Goal: Information Seeking & Learning: Learn about a topic

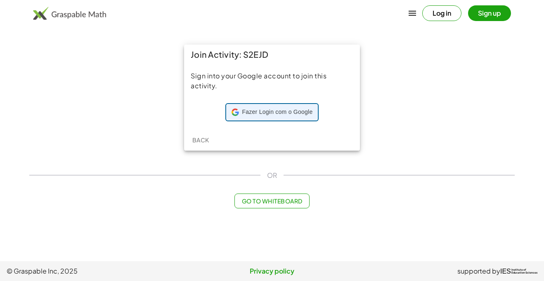
click at [256, 104] on div "Fazer Login com o Google Fazer Login com o Google. Abre em uma nova guia" at bounding box center [272, 112] width 81 height 16
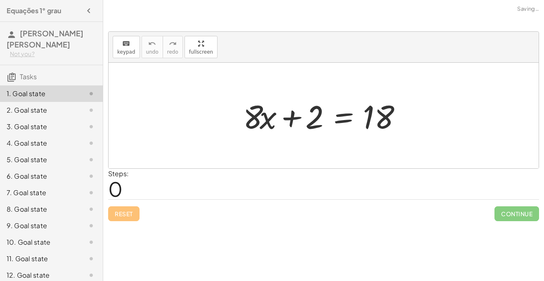
click at [287, 96] on div at bounding box center [327, 116] width 176 height 43
click at [167, 185] on div "Steps: 0" at bounding box center [323, 184] width 431 height 31
click at [302, 130] on div at bounding box center [327, 116] width 176 height 43
click at [384, 123] on div at bounding box center [327, 116] width 176 height 43
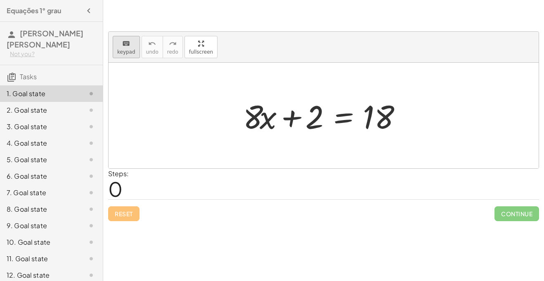
click at [127, 56] on button "keyboard keypad" at bounding box center [126, 47] width 27 height 22
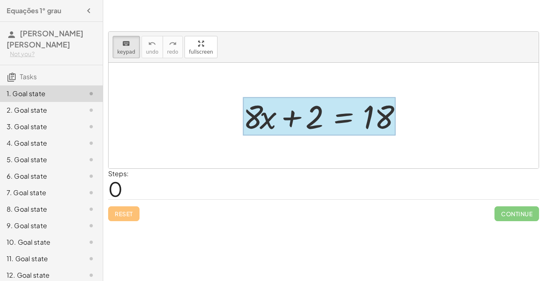
drag, startPoint x: 308, startPoint y: 126, endPoint x: 356, endPoint y: 132, distance: 48.7
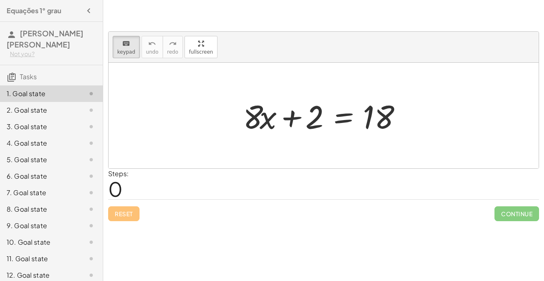
drag, startPoint x: 312, startPoint y: 125, endPoint x: 375, endPoint y: 155, distance: 69.1
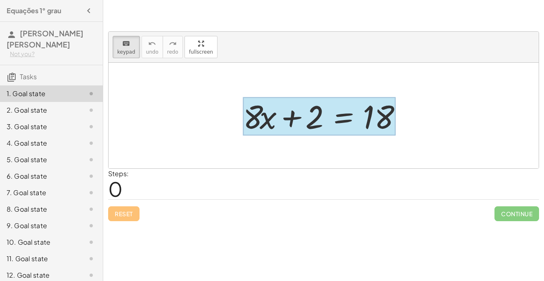
click at [323, 111] on div at bounding box center [319, 116] width 153 height 38
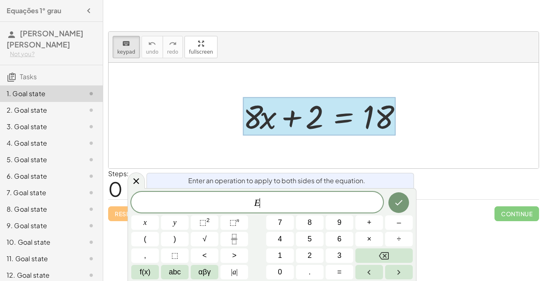
scroll to position [0, 0]
click at [457, 203] on div "Reset Continue" at bounding box center [323, 210] width 431 height 22
click at [131, 179] on icon at bounding box center [136, 181] width 10 height 10
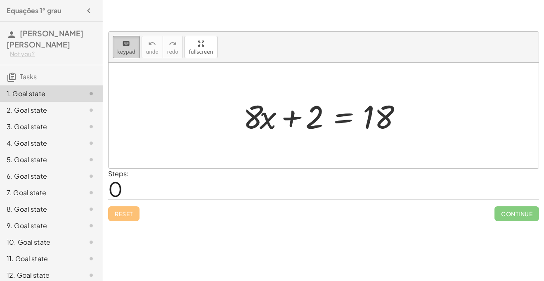
click at [128, 45] on icon "keyboard" at bounding box center [126, 44] width 8 height 10
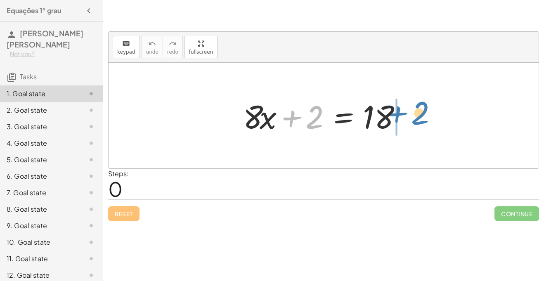
drag, startPoint x: 309, startPoint y: 129, endPoint x: 420, endPoint y: 123, distance: 111.2
click at [420, 123] on div "+ 2 + · 8 · x + 2 = 18" at bounding box center [324, 116] width 430 height 106
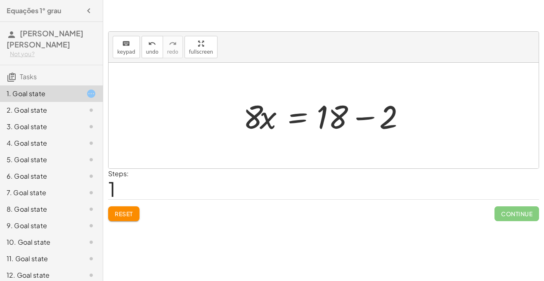
click at [357, 116] on div at bounding box center [327, 116] width 176 height 43
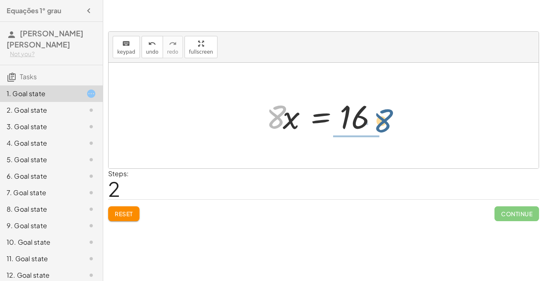
drag, startPoint x: 275, startPoint y: 113, endPoint x: 384, endPoint y: 116, distance: 109.9
click at [384, 116] on div at bounding box center [326, 116] width 129 height 43
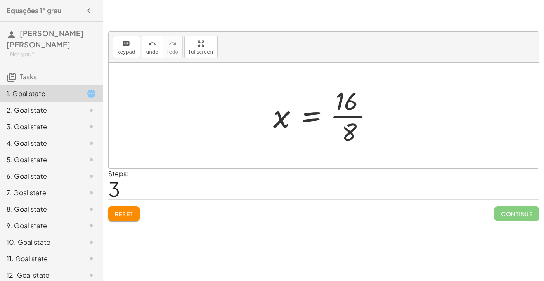
click at [131, 217] on span "Reset" at bounding box center [124, 213] width 18 height 7
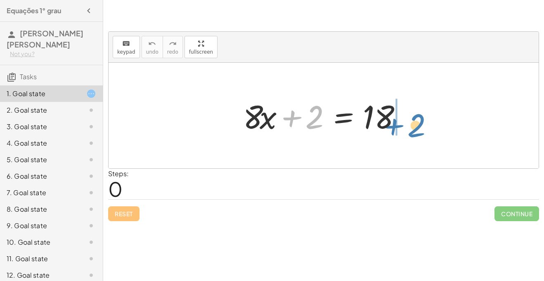
drag, startPoint x: 315, startPoint y: 122, endPoint x: 417, endPoint y: 130, distance: 102.8
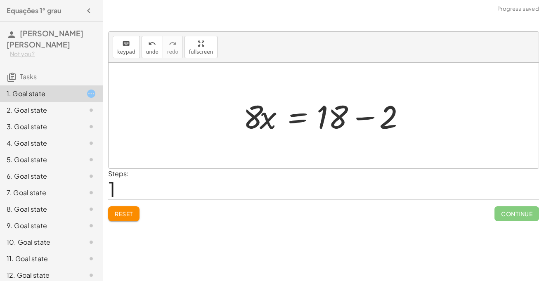
click at [368, 119] on div at bounding box center [327, 116] width 176 height 43
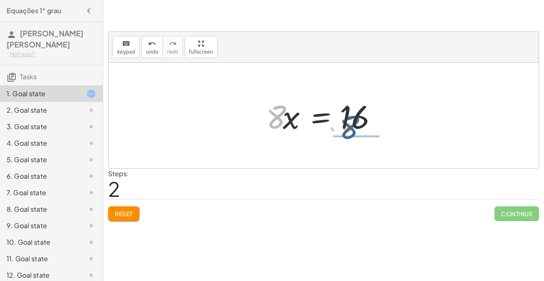
drag, startPoint x: 275, startPoint y: 114, endPoint x: 352, endPoint y: 126, distance: 77.2
click at [352, 126] on div at bounding box center [326, 116] width 129 height 43
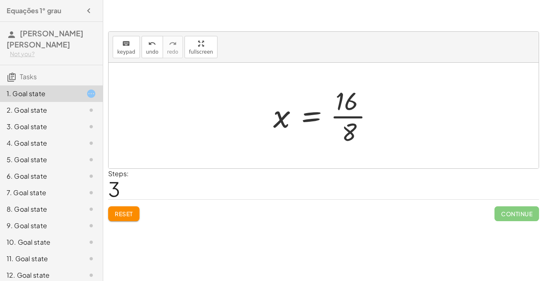
click at [352, 126] on div at bounding box center [326, 116] width 115 height 64
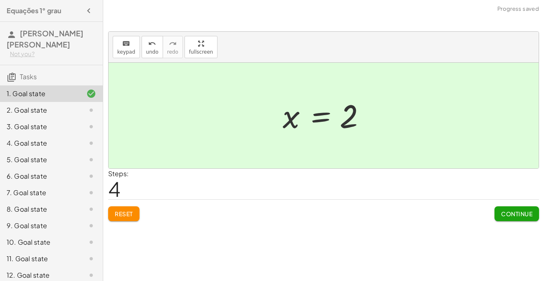
click at [517, 219] on button "Continue" at bounding box center [517, 213] width 45 height 15
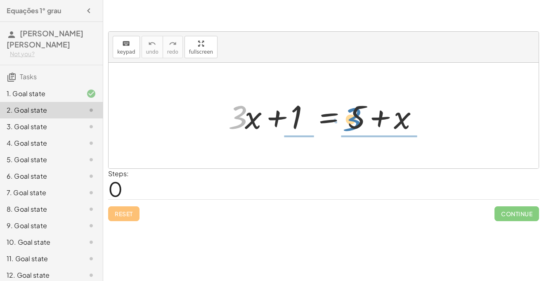
drag, startPoint x: 240, startPoint y: 120, endPoint x: 362, endPoint y: 124, distance: 122.3
click at [362, 124] on div at bounding box center [326, 116] width 205 height 43
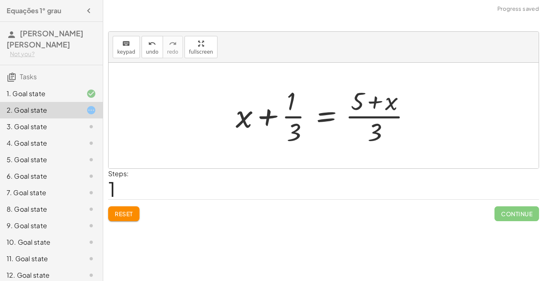
click at [118, 216] on span "Reset" at bounding box center [124, 213] width 18 height 7
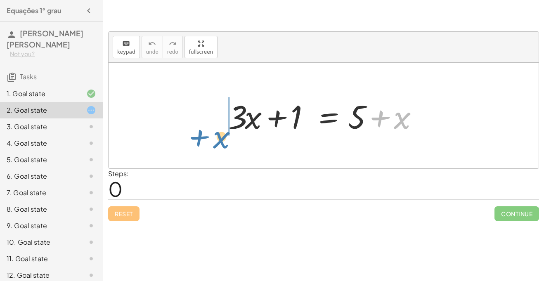
drag, startPoint x: 403, startPoint y: 125, endPoint x: 223, endPoint y: 142, distance: 180.9
click at [223, 142] on div "+ x + · 3 · x + 1 = + 5 + x" at bounding box center [324, 116] width 430 height 106
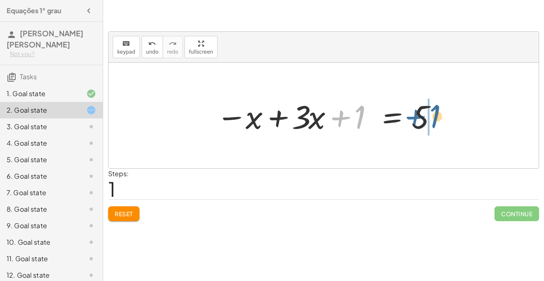
drag, startPoint x: 350, startPoint y: 122, endPoint x: 429, endPoint y: 121, distance: 79.3
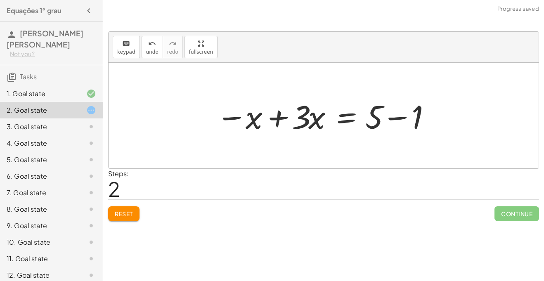
click at [396, 116] on div at bounding box center [326, 116] width 229 height 43
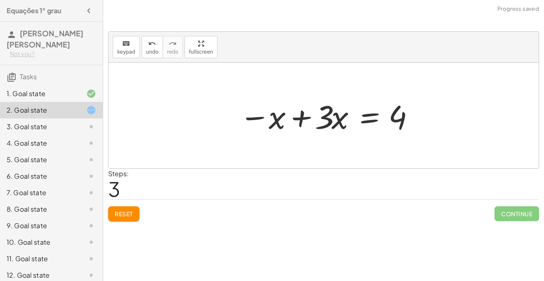
click at [304, 121] on div at bounding box center [326, 116] width 183 height 43
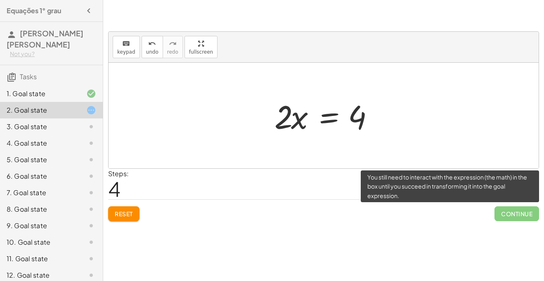
click at [520, 209] on span "Continue" at bounding box center [517, 213] width 45 height 15
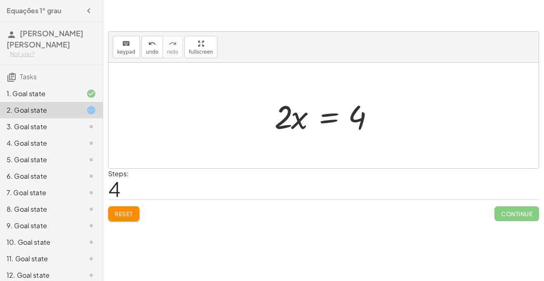
click at [308, 126] on div at bounding box center [327, 116] width 113 height 43
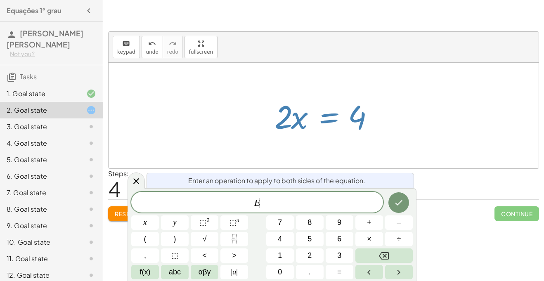
scroll to position [1, 0]
click at [504, 256] on div "keyboard keypad undo undo redo redo fullscreen + · 8 · x + 2 = 18 · 8 · x = + 1…" at bounding box center [323, 140] width 441 height 281
click at [479, 249] on div "keyboard keypad undo undo redo redo fullscreen + · 8 · x + 2 = 18 · 8 · x = + 1…" at bounding box center [323, 140] width 441 height 281
click at [130, 179] on div at bounding box center [136, 181] width 17 height 16
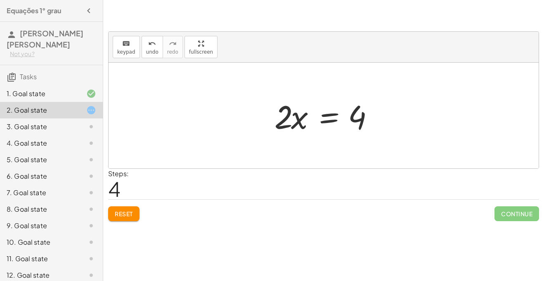
click at [114, 216] on button "Reset" at bounding box center [123, 213] width 31 height 15
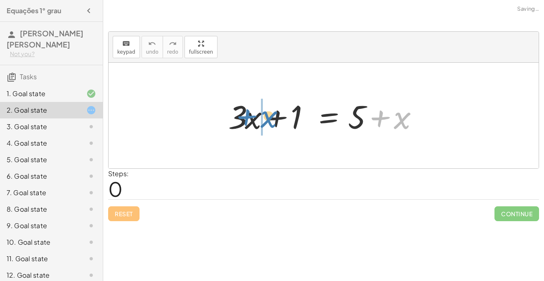
drag, startPoint x: 400, startPoint y: 122, endPoint x: 241, endPoint y: 131, distance: 158.8
click at [241, 131] on div at bounding box center [326, 116] width 205 height 43
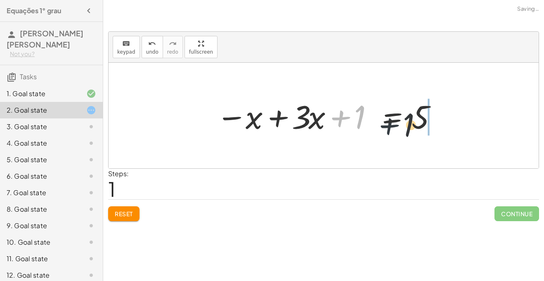
drag, startPoint x: 352, startPoint y: 116, endPoint x: 429, endPoint y: 123, distance: 77.1
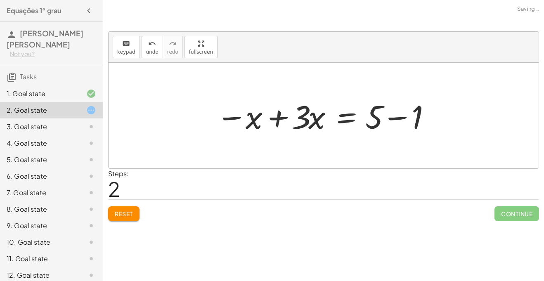
click at [275, 122] on div at bounding box center [326, 116] width 229 height 43
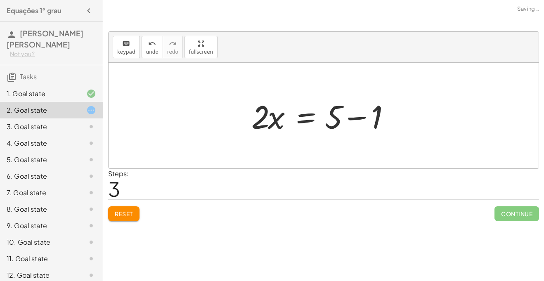
click at [349, 123] on div at bounding box center [326, 116] width 159 height 43
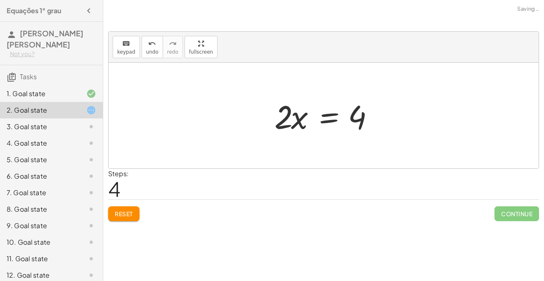
click at [297, 131] on div at bounding box center [327, 116] width 113 height 43
click at [355, 110] on div at bounding box center [327, 116] width 113 height 43
click at [322, 118] on div at bounding box center [327, 116] width 113 height 43
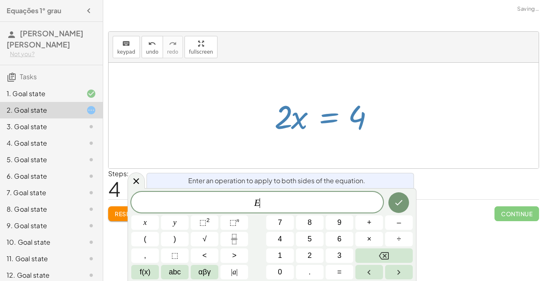
scroll to position [1, 0]
click at [403, 199] on icon "Done" at bounding box center [399, 203] width 10 height 10
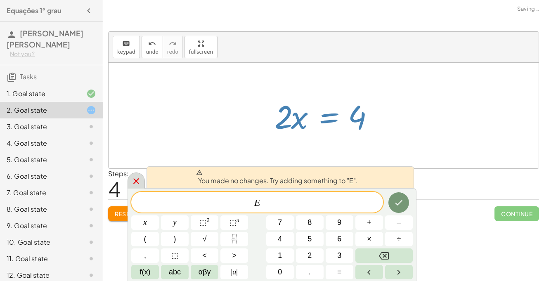
click at [133, 175] on div at bounding box center [136, 181] width 17 height 16
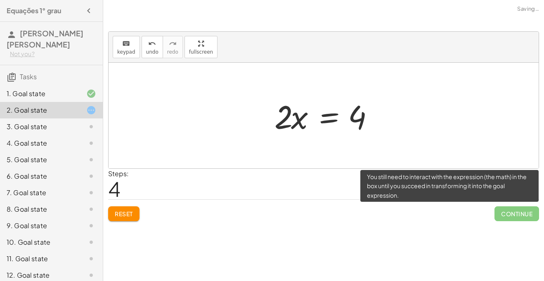
click at [501, 219] on span "Continue" at bounding box center [517, 213] width 45 height 15
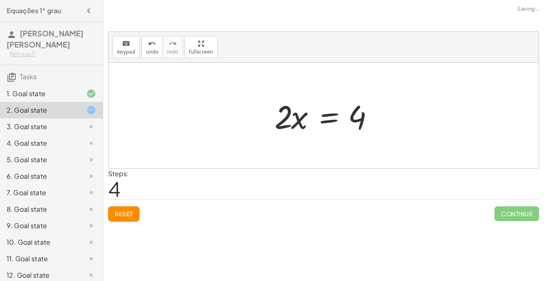
click at [475, 88] on div at bounding box center [324, 116] width 430 height 106
click at [237, 254] on div "keyboard keypad undo undo redo redo fullscreen + · 8 · x + 2 = 18 · 8 · x = + 1…" at bounding box center [323, 140] width 441 height 281
click at [0, 0] on div "keyboard keypad undo undo redo redo fullscreen + · 3 · x + 1 = + 5 + x − x + · …" at bounding box center [0, 0] width 0 height 0
click at [118, 212] on span "Reset" at bounding box center [124, 213] width 18 height 7
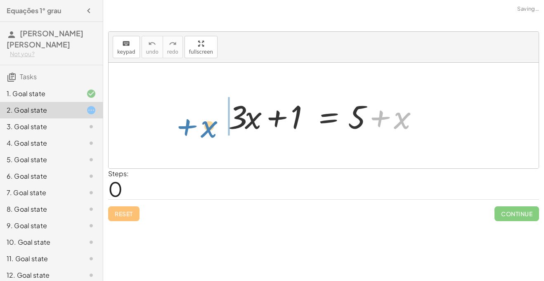
drag, startPoint x: 401, startPoint y: 125, endPoint x: 208, endPoint y: 134, distance: 193.5
click at [208, 134] on div "+ x + · 3 · x + 1 = + 5 + x" at bounding box center [324, 116] width 430 height 106
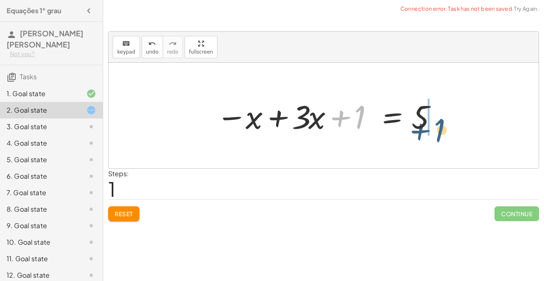
drag, startPoint x: 355, startPoint y: 112, endPoint x: 438, endPoint y: 123, distance: 83.4
click at [438, 123] on div at bounding box center [326, 116] width 229 height 43
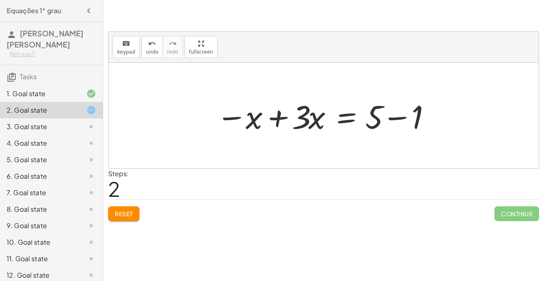
click at [391, 118] on div at bounding box center [326, 116] width 229 height 43
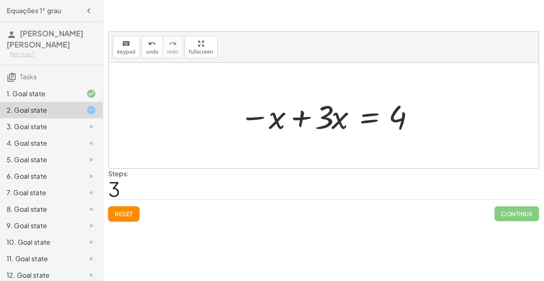
click at [303, 113] on div at bounding box center [326, 116] width 183 height 43
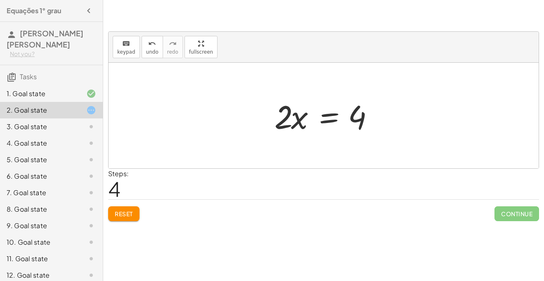
click at [357, 123] on div at bounding box center [327, 116] width 113 height 43
click at [299, 113] on div at bounding box center [327, 116] width 113 height 43
click at [520, 202] on div "Continue" at bounding box center [517, 210] width 45 height 21
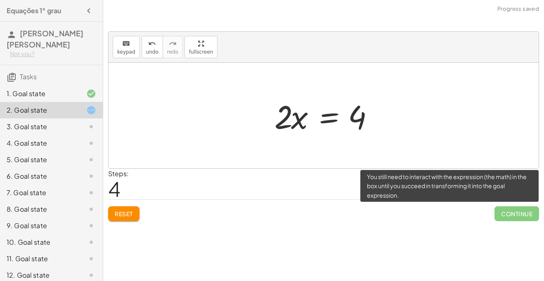
click at [520, 211] on span "Continue" at bounding box center [517, 213] width 45 height 15
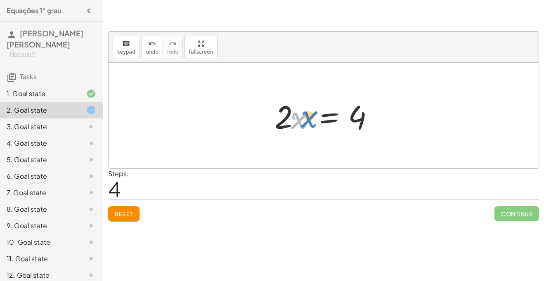
drag, startPoint x: 296, startPoint y: 120, endPoint x: 305, endPoint y: 118, distance: 9.8
click at [305, 118] on div at bounding box center [327, 116] width 113 height 43
drag, startPoint x: 286, startPoint y: 112, endPoint x: 379, endPoint y: 112, distance: 92.9
click at [379, 112] on div at bounding box center [327, 116] width 113 height 43
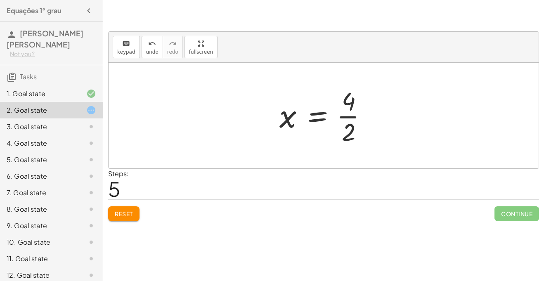
click at [342, 120] on div at bounding box center [326, 116] width 103 height 64
click at [344, 116] on div at bounding box center [327, 115] width 96 height 41
click at [308, 112] on div at bounding box center [327, 115] width 96 height 41
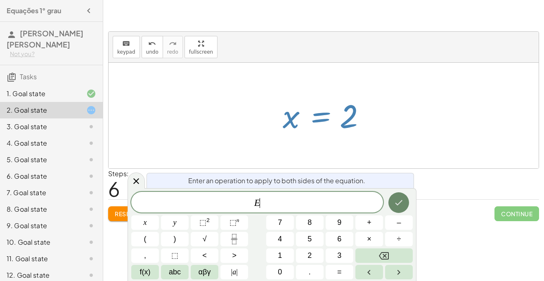
click at [393, 202] on button "Done" at bounding box center [399, 202] width 21 height 21
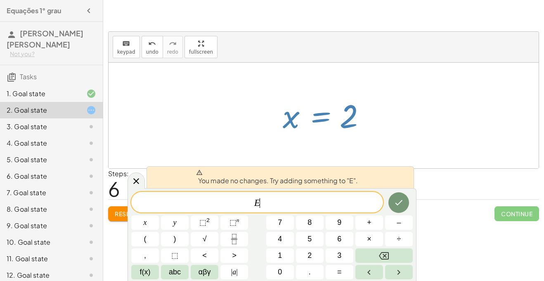
click at [126, 180] on div "Steps: 6" at bounding box center [118, 184] width 21 height 31
click at [135, 182] on icon at bounding box center [136, 181] width 6 height 6
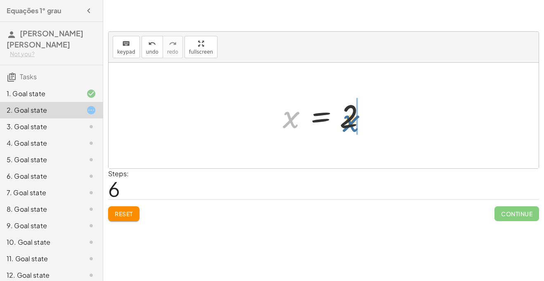
drag, startPoint x: 292, startPoint y: 123, endPoint x: 368, endPoint y: 124, distance: 75.6
click at [368, 124] on div at bounding box center [327, 115] width 96 height 41
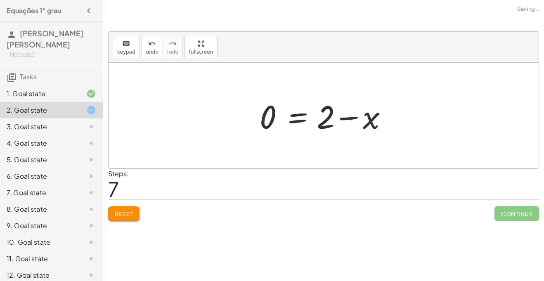
click at [0, 0] on div "keyboard keypad undo undo redo redo fullscreen + · 3 · x + 1 = + 5 + x − x + · …" at bounding box center [0, 0] width 0 height 0
drag, startPoint x: 366, startPoint y: 117, endPoint x: 282, endPoint y: 121, distance: 84.7
click at [282, 121] on div at bounding box center [327, 116] width 142 height 43
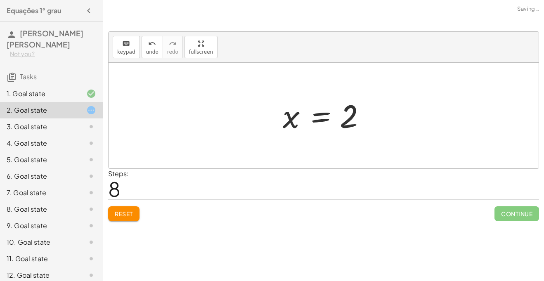
click at [322, 119] on div at bounding box center [327, 115] width 96 height 41
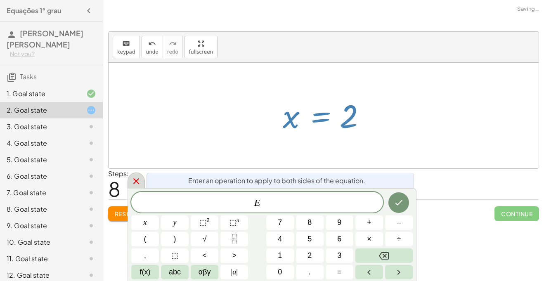
click at [132, 181] on icon at bounding box center [136, 181] width 10 height 10
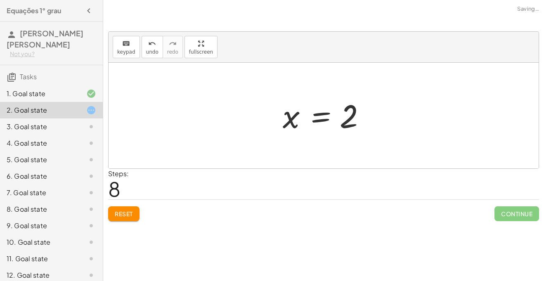
click at [353, 121] on div at bounding box center [327, 115] width 96 height 41
drag, startPoint x: 353, startPoint y: 121, endPoint x: 282, endPoint y: 123, distance: 70.3
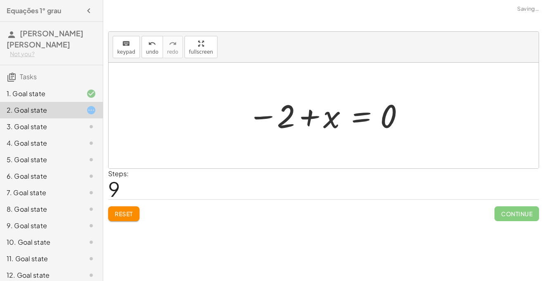
click at [313, 121] on div at bounding box center [327, 115] width 166 height 41
click at [310, 119] on div at bounding box center [327, 115] width 166 height 41
click at [271, 118] on div at bounding box center [327, 115] width 166 height 41
click at [388, 126] on div at bounding box center [327, 115] width 166 height 41
click at [356, 116] on div at bounding box center [327, 115] width 166 height 41
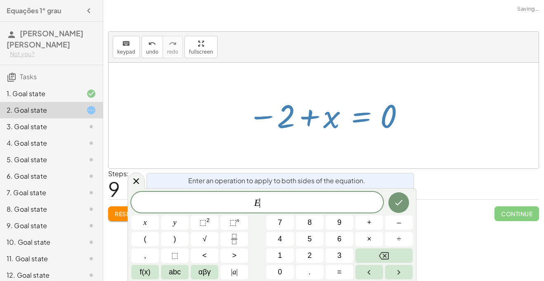
scroll to position [2, 0]
click at [135, 177] on icon at bounding box center [136, 181] width 10 height 10
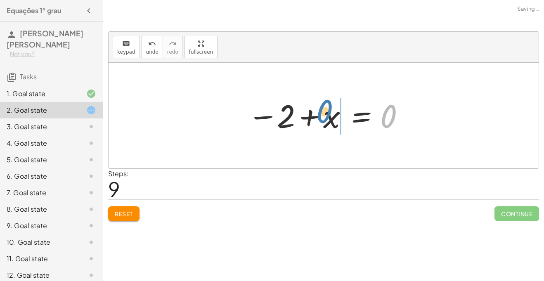
drag, startPoint x: 387, startPoint y: 121, endPoint x: 335, endPoint y: 114, distance: 52.5
click at [335, 114] on div at bounding box center [327, 115] width 166 height 41
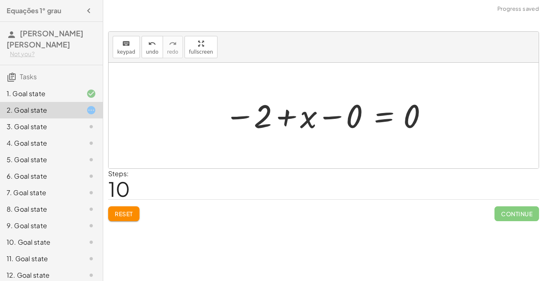
click at [415, 115] on div at bounding box center [327, 115] width 212 height 41
click at [363, 112] on div at bounding box center [327, 115] width 212 height 41
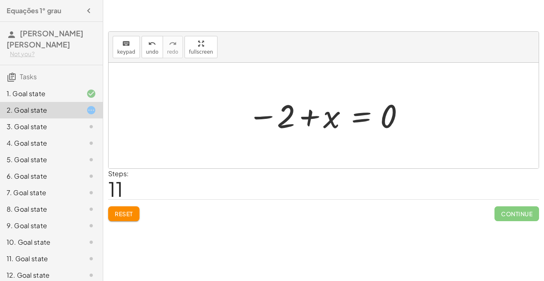
click at [388, 122] on div at bounding box center [327, 115] width 166 height 41
click at [319, 111] on div at bounding box center [327, 115] width 166 height 41
click at [367, 119] on div at bounding box center [327, 115] width 166 height 41
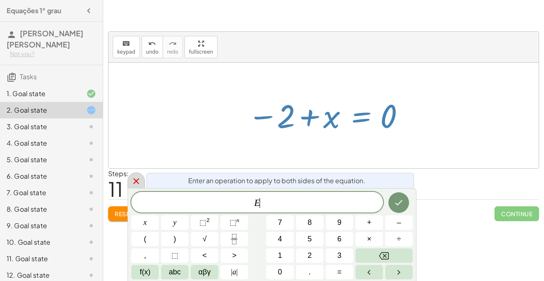
click at [142, 180] on div at bounding box center [136, 181] width 17 height 16
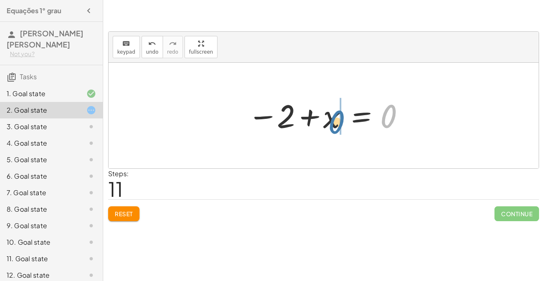
drag, startPoint x: 389, startPoint y: 114, endPoint x: 329, endPoint y: 120, distance: 59.7
click at [329, 120] on div at bounding box center [327, 115] width 166 height 41
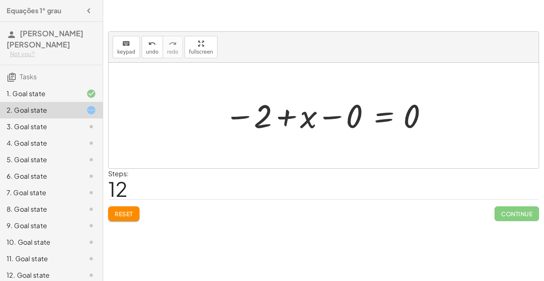
click at [351, 121] on div at bounding box center [327, 115] width 212 height 41
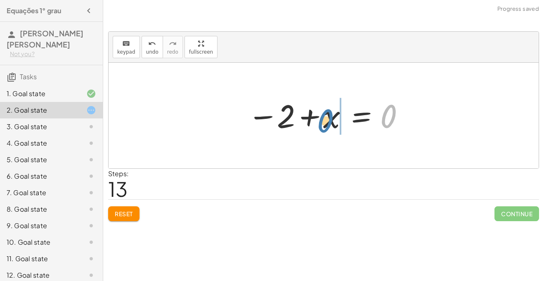
drag, startPoint x: 393, startPoint y: 117, endPoint x: 331, endPoint y: 123, distance: 61.8
click at [331, 123] on div at bounding box center [327, 115] width 166 height 41
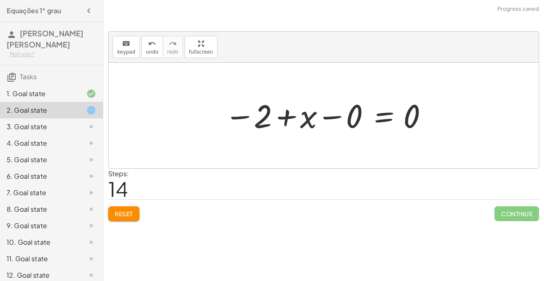
click at [339, 115] on div at bounding box center [327, 115] width 212 height 41
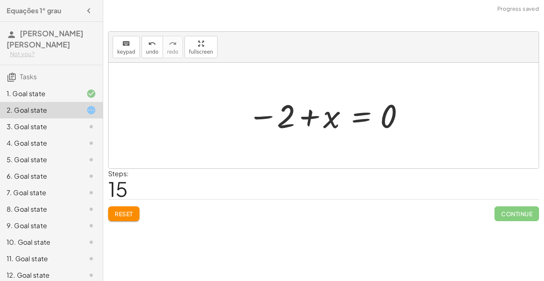
click at [14, 125] on div "3. Goal state" at bounding box center [40, 127] width 66 height 10
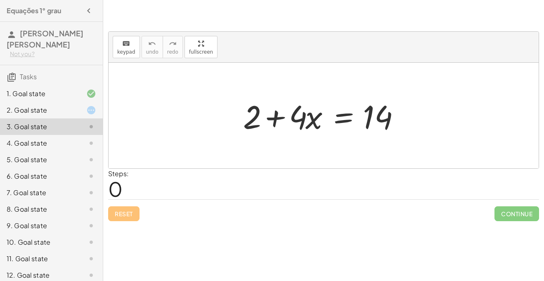
click at [316, 119] on div at bounding box center [327, 116] width 176 height 43
click at [272, 120] on div at bounding box center [327, 116] width 176 height 43
drag, startPoint x: 259, startPoint y: 117, endPoint x: 419, endPoint y: 128, distance: 161.0
click at [419, 128] on div "+ 2 + 2 + · 4 · x = 14" at bounding box center [324, 116] width 430 height 106
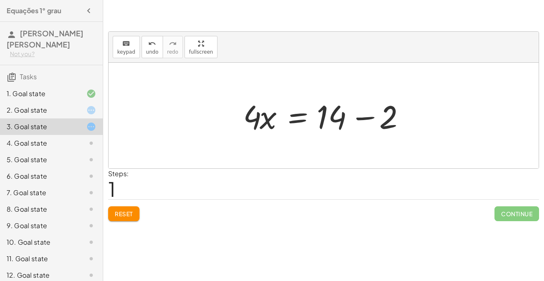
click at [365, 112] on div at bounding box center [327, 116] width 176 height 43
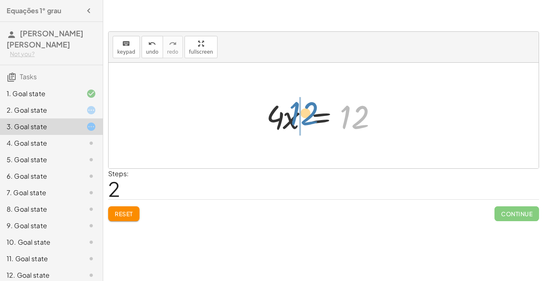
drag, startPoint x: 359, startPoint y: 114, endPoint x: 308, endPoint y: 111, distance: 51.8
click at [308, 111] on div at bounding box center [326, 116] width 129 height 43
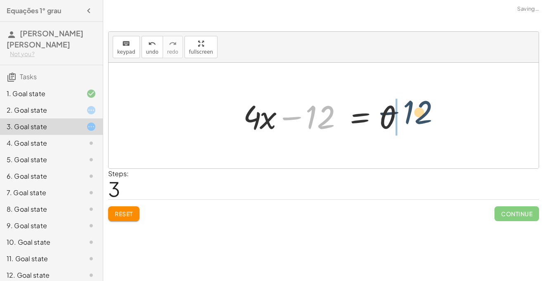
drag, startPoint x: 324, startPoint y: 111, endPoint x: 433, endPoint y: 108, distance: 109.1
click at [433, 108] on div "+ 2 + · 4 · x = 14 · 4 · x = + 14 − 2 · 4 · x = 12 − 12 · 4 · x = 12 + − 0" at bounding box center [324, 116] width 430 height 106
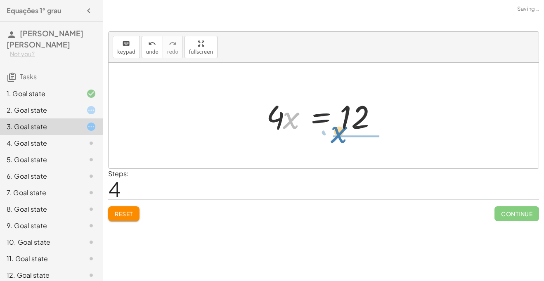
drag, startPoint x: 286, startPoint y: 128, endPoint x: 304, endPoint y: 131, distance: 18.3
click at [304, 131] on div at bounding box center [326, 116] width 129 height 43
drag, startPoint x: 278, startPoint y: 117, endPoint x: 389, endPoint y: 111, distance: 111.3
click at [389, 111] on div at bounding box center [326, 116] width 129 height 43
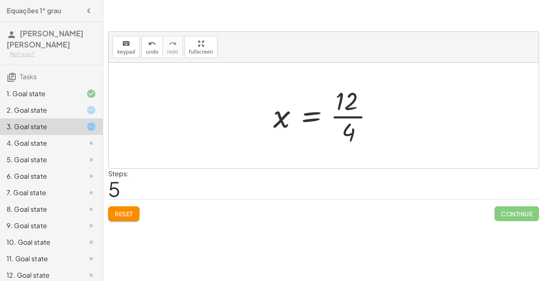
click at [341, 111] on div at bounding box center [326, 116] width 115 height 64
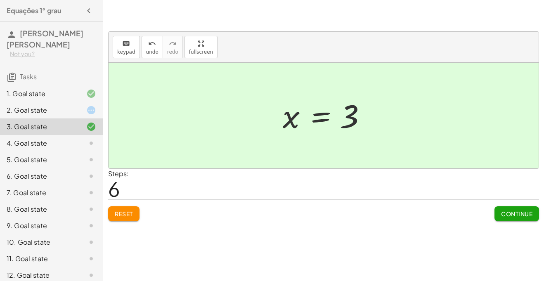
click at [498, 210] on button "Continue" at bounding box center [517, 213] width 45 height 15
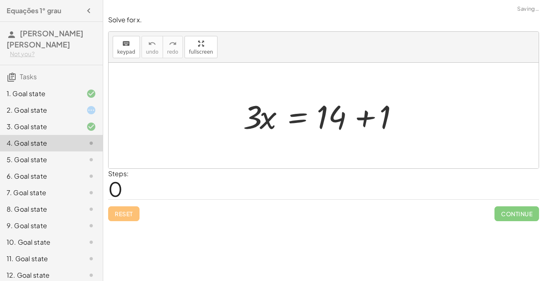
click at [39, 106] on div "2. Goal state" at bounding box center [40, 110] width 66 height 10
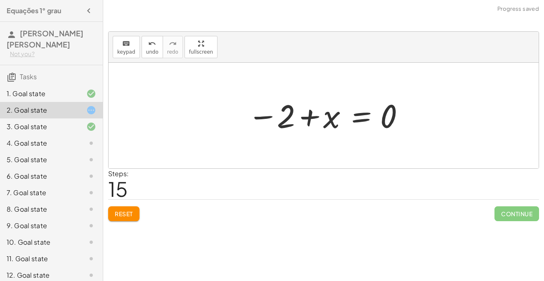
click at [122, 220] on button "Reset" at bounding box center [123, 213] width 31 height 15
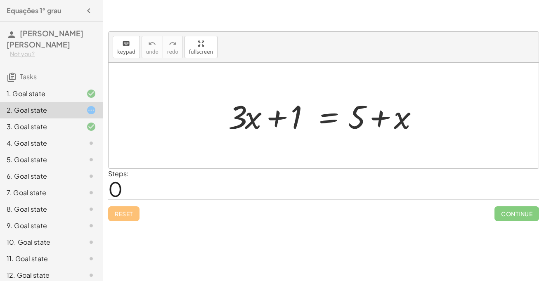
click at [278, 117] on div at bounding box center [326, 116] width 205 height 43
drag, startPoint x: 275, startPoint y: 116, endPoint x: 383, endPoint y: 135, distance: 109.5
click at [383, 135] on div at bounding box center [326, 116] width 205 height 43
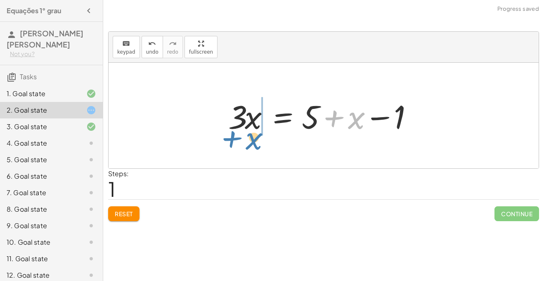
drag, startPoint x: 339, startPoint y: 121, endPoint x: 237, endPoint y: 141, distance: 103.6
click at [237, 141] on div "+ · 3 · x + 1 = + 5 + x + x · 3 · x 1 = + 5 + x −" at bounding box center [324, 116] width 430 height 106
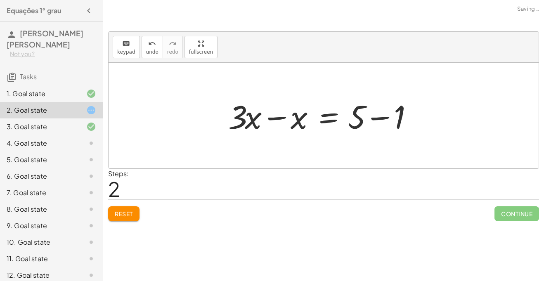
click at [267, 122] on div at bounding box center [326, 116] width 205 height 43
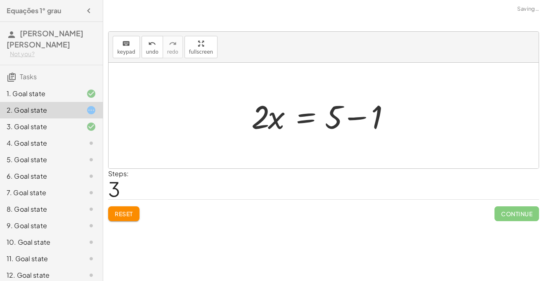
click at [347, 123] on div at bounding box center [326, 116] width 159 height 43
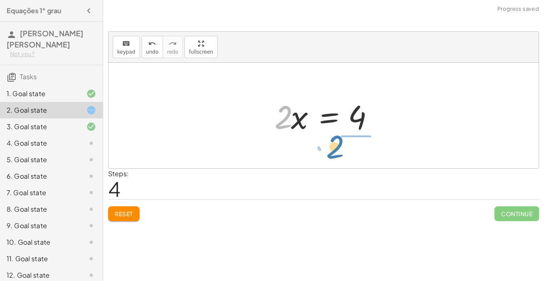
drag, startPoint x: 284, startPoint y: 114, endPoint x: 337, endPoint y: 145, distance: 62.2
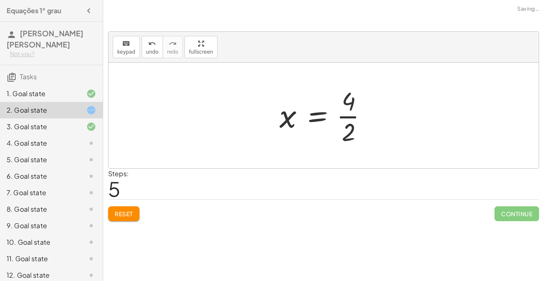
click at [344, 124] on div at bounding box center [326, 116] width 103 height 64
click at [70, 142] on div "4. Goal state" at bounding box center [40, 143] width 66 height 10
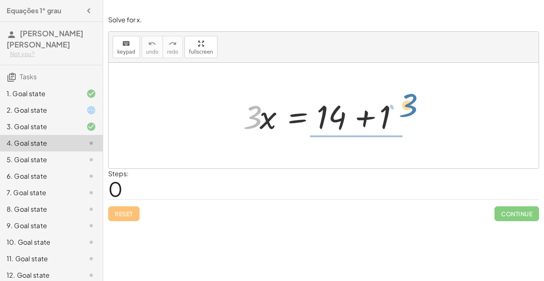
drag, startPoint x: 254, startPoint y: 117, endPoint x: 408, endPoint y: 107, distance: 154.8
click at [408, 107] on div at bounding box center [327, 116] width 176 height 43
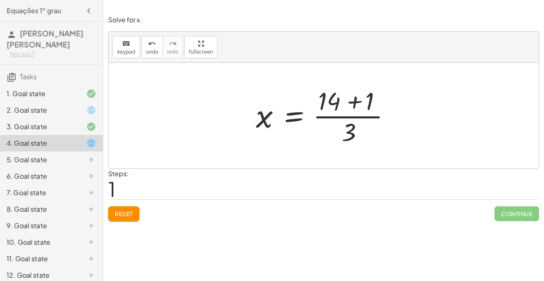
click at [361, 105] on div at bounding box center [327, 116] width 150 height 64
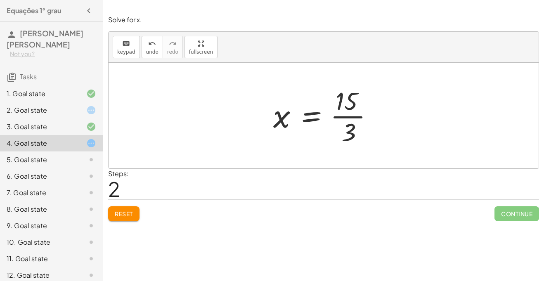
click at [361, 105] on div at bounding box center [326, 116] width 115 height 64
click at [337, 120] on div at bounding box center [326, 116] width 115 height 64
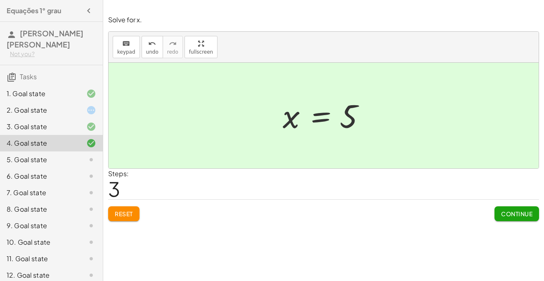
click at [530, 212] on span "Continue" at bounding box center [516, 213] width 31 height 7
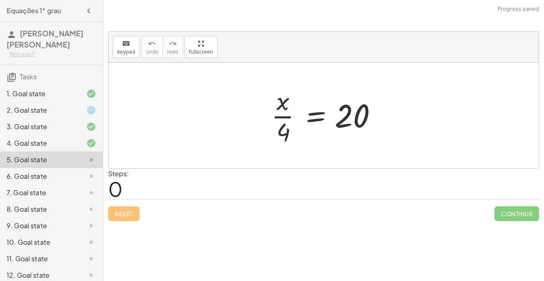
click at [289, 116] on div at bounding box center [326, 116] width 119 height 64
click at [351, 121] on div at bounding box center [326, 116] width 119 height 64
drag, startPoint x: 281, startPoint y: 130, endPoint x: 399, endPoint y: 110, distance: 119.8
drag, startPoint x: 284, startPoint y: 130, endPoint x: 344, endPoint y: 121, distance: 60.1
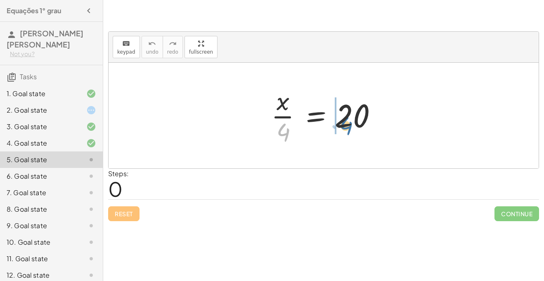
click at [344, 121] on div at bounding box center [326, 116] width 119 height 64
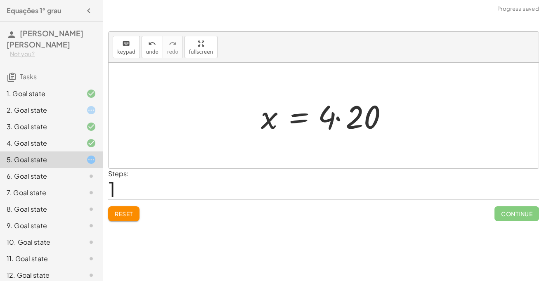
click at [334, 125] on div at bounding box center [327, 116] width 140 height 43
click at [335, 122] on div at bounding box center [327, 116] width 140 height 43
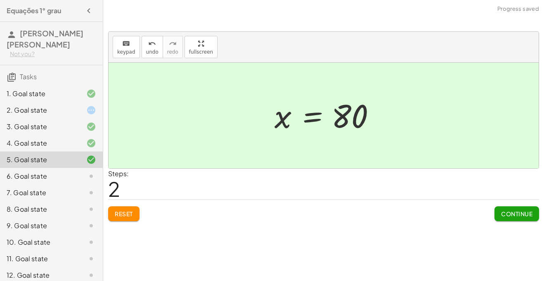
click at [125, 216] on span "Reset" at bounding box center [124, 213] width 18 height 7
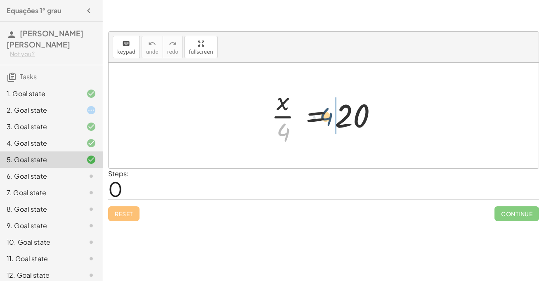
drag, startPoint x: 284, startPoint y: 142, endPoint x: 332, endPoint y: 125, distance: 51.0
click at [332, 125] on div at bounding box center [326, 116] width 119 height 64
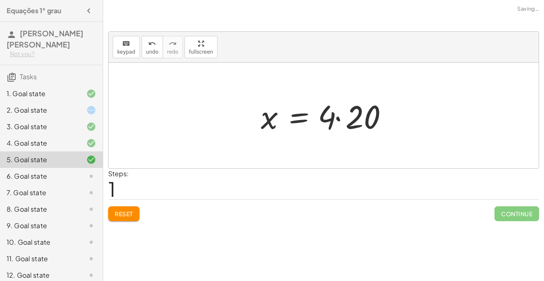
click at [342, 119] on div at bounding box center [327, 116] width 140 height 43
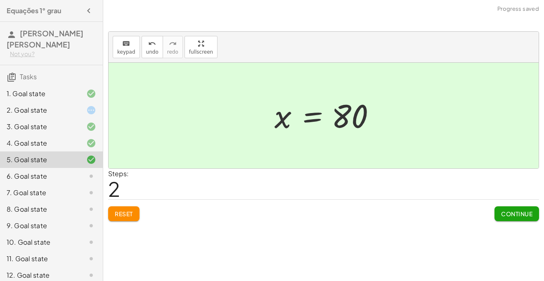
click at [503, 211] on span "Continue" at bounding box center [516, 213] width 31 height 7
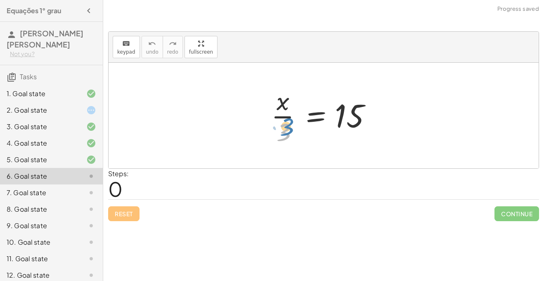
drag, startPoint x: 281, startPoint y: 132, endPoint x: 282, endPoint y: 128, distance: 4.4
click at [282, 128] on div at bounding box center [326, 116] width 119 height 64
drag, startPoint x: 282, startPoint y: 128, endPoint x: 325, endPoint y: 119, distance: 43.7
click at [325, 119] on div at bounding box center [326, 116] width 119 height 64
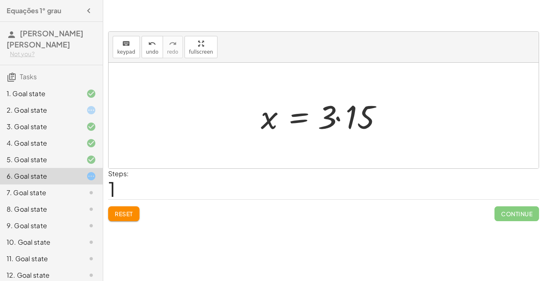
click at [325, 119] on div at bounding box center [327, 116] width 140 height 43
click at [340, 118] on div at bounding box center [327, 116] width 140 height 43
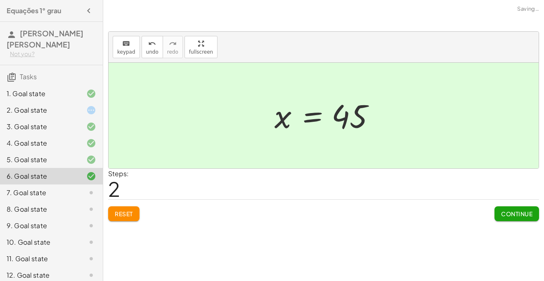
click at [508, 217] on span "Continue" at bounding box center [516, 213] width 31 height 7
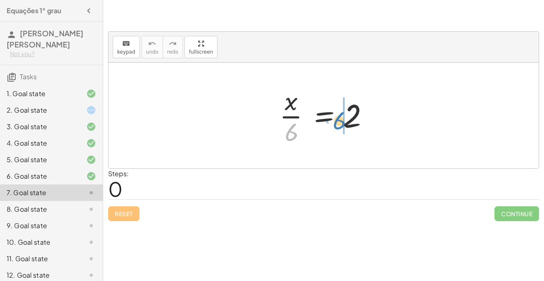
drag, startPoint x: 292, startPoint y: 135, endPoint x: 340, endPoint y: 124, distance: 48.9
click at [340, 124] on div at bounding box center [326, 116] width 103 height 64
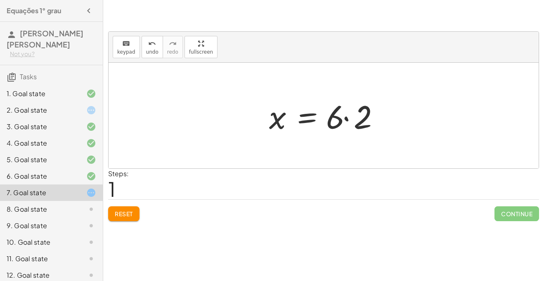
click at [340, 124] on div at bounding box center [327, 116] width 124 height 43
click at [344, 123] on div at bounding box center [327, 116] width 124 height 43
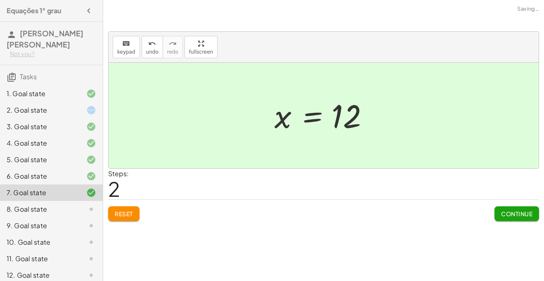
click at [510, 215] on span "Continue" at bounding box center [516, 213] width 31 height 7
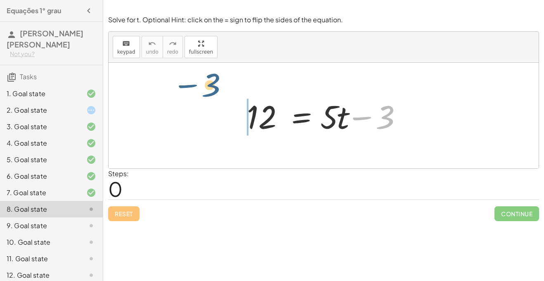
drag, startPoint x: 382, startPoint y: 123, endPoint x: 225, endPoint y: 109, distance: 157.2
click at [225, 109] on div "− 3 12 = + · 5 · t − 3" at bounding box center [324, 116] width 430 height 106
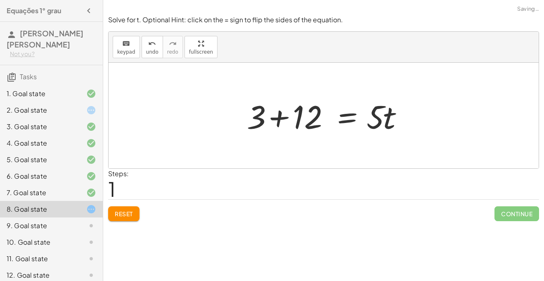
click at [294, 115] on div at bounding box center [327, 116] width 168 height 43
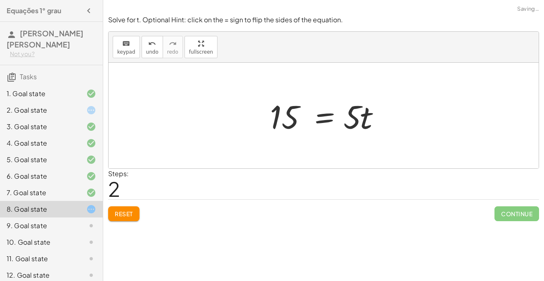
click at [348, 121] on div at bounding box center [327, 116] width 122 height 43
drag, startPoint x: 348, startPoint y: 121, endPoint x: 286, endPoint y: 123, distance: 62.4
click at [286, 123] on div at bounding box center [327, 116] width 122 height 43
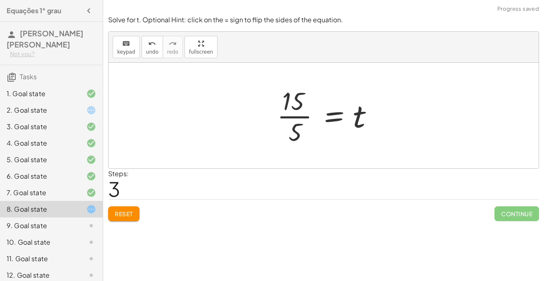
click at [295, 113] on div at bounding box center [327, 116] width 108 height 64
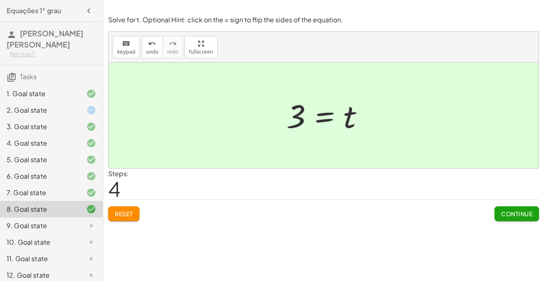
click at [127, 216] on span "Reset" at bounding box center [124, 213] width 18 height 7
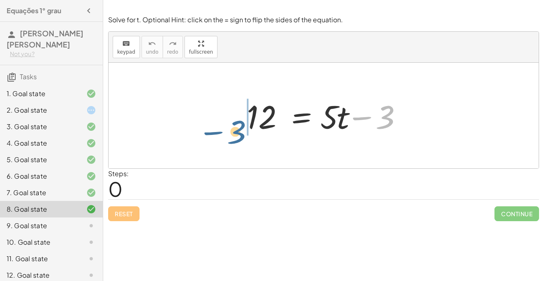
drag, startPoint x: 395, startPoint y: 114, endPoint x: 242, endPoint y: 129, distance: 153.1
click at [243, 129] on div at bounding box center [327, 116] width 168 height 43
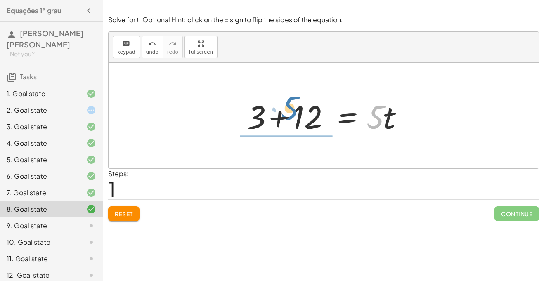
drag, startPoint x: 374, startPoint y: 126, endPoint x: 290, endPoint y: 119, distance: 84.5
click at [290, 119] on div at bounding box center [327, 116] width 168 height 43
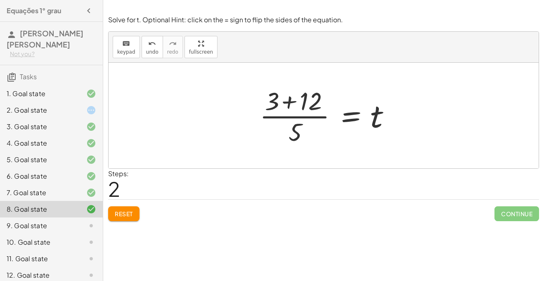
click at [297, 110] on div at bounding box center [327, 116] width 142 height 64
drag, startPoint x: 297, startPoint y: 133, endPoint x: 336, endPoint y: 126, distance: 39.8
click at [336, 126] on div at bounding box center [327, 116] width 142 height 64
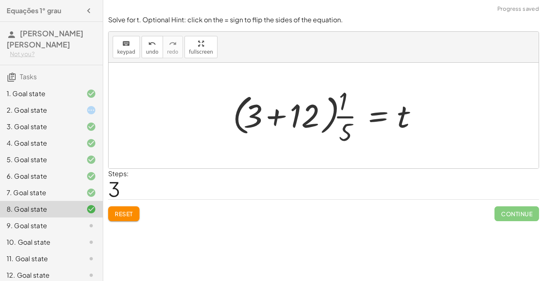
click at [137, 207] on button "Reset" at bounding box center [123, 213] width 31 height 15
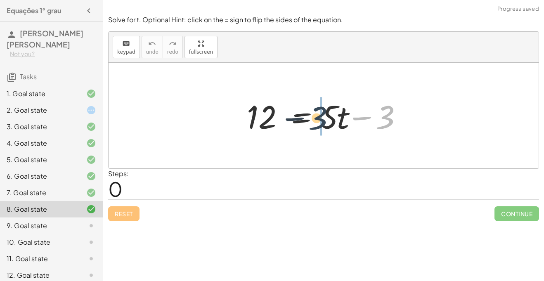
drag, startPoint x: 382, startPoint y: 118, endPoint x: 279, endPoint y: 119, distance: 102.8
click at [279, 119] on div at bounding box center [327, 116] width 168 height 43
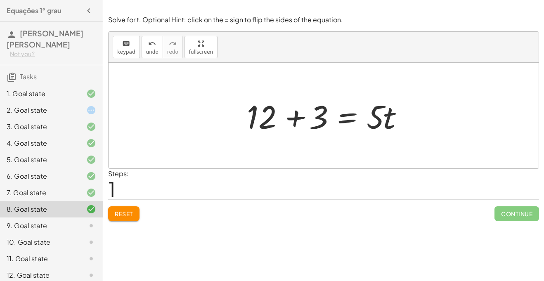
click at [292, 123] on div at bounding box center [327, 116] width 168 height 43
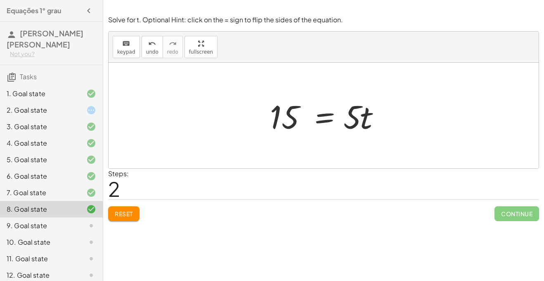
click at [292, 123] on div at bounding box center [327, 116] width 122 height 43
drag, startPoint x: 352, startPoint y: 119, endPoint x: 309, endPoint y: 123, distance: 43.9
click at [309, 123] on div at bounding box center [327, 116] width 122 height 43
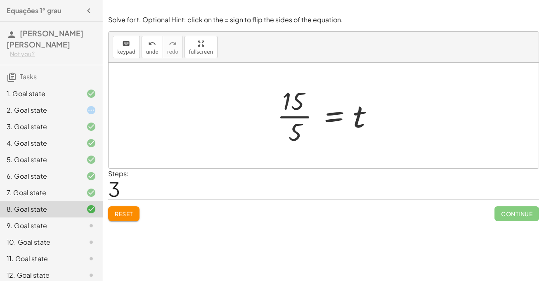
click at [309, 123] on div at bounding box center [327, 116] width 108 height 64
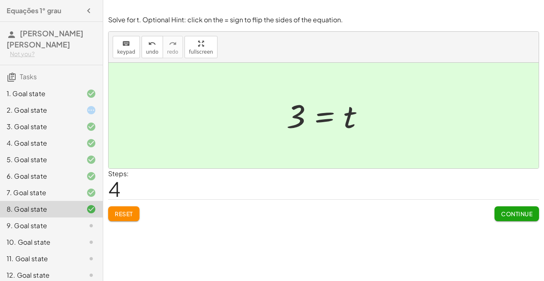
click at [309, 123] on div at bounding box center [326, 115] width 89 height 41
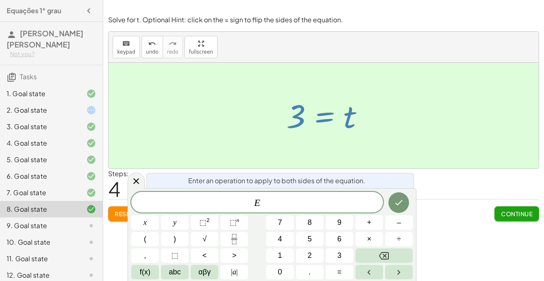
click at [514, 212] on span "Continue" at bounding box center [516, 213] width 31 height 7
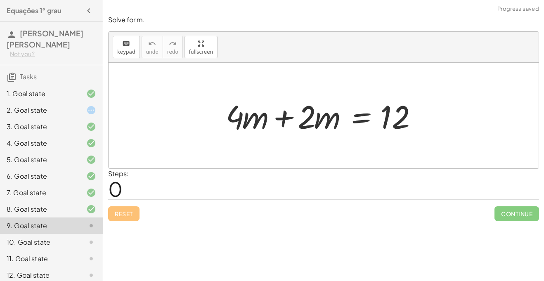
click at [273, 120] on div at bounding box center [327, 116] width 210 height 43
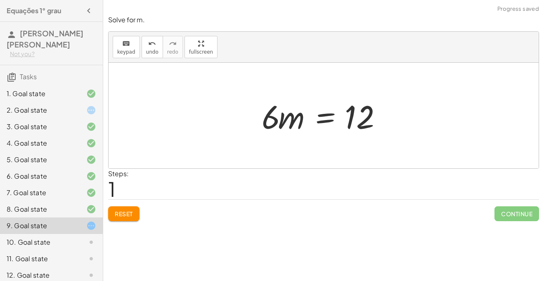
click at [133, 212] on span "Reset" at bounding box center [124, 213] width 18 height 7
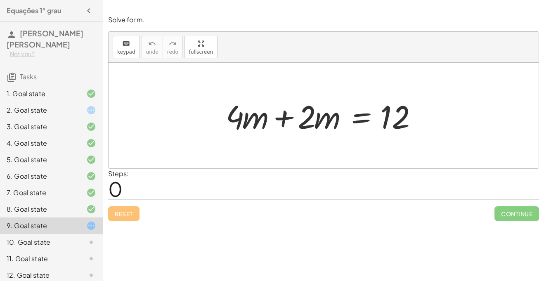
click at [280, 121] on div at bounding box center [327, 116] width 210 height 43
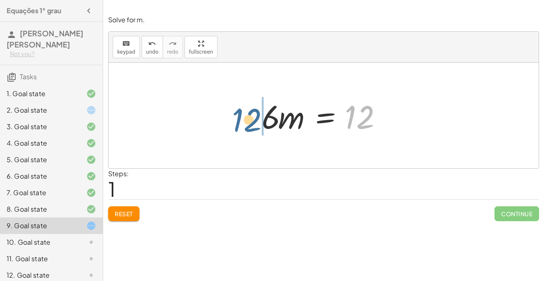
drag, startPoint x: 357, startPoint y: 120, endPoint x: 222, endPoint y: 126, distance: 135.2
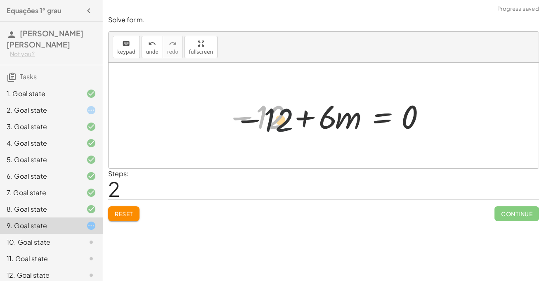
drag, startPoint x: 272, startPoint y: 110, endPoint x: 375, endPoint y: 133, distance: 105.0
click at [375, 133] on div at bounding box center [327, 116] width 209 height 43
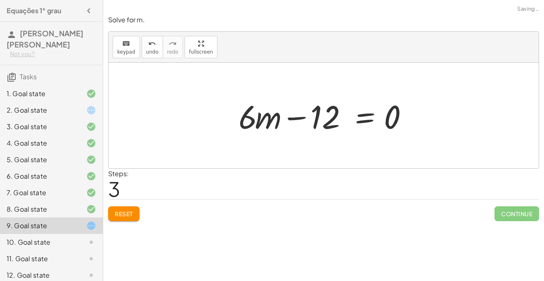
click at [299, 119] on div at bounding box center [327, 116] width 185 height 43
drag, startPoint x: 401, startPoint y: 119, endPoint x: 316, endPoint y: 132, distance: 85.7
click at [316, 132] on div at bounding box center [327, 116] width 185 height 43
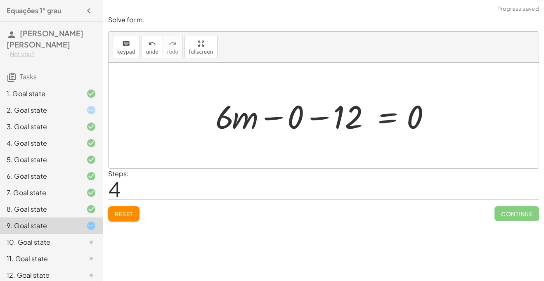
click at [131, 206] on button "Reset" at bounding box center [123, 213] width 31 height 15
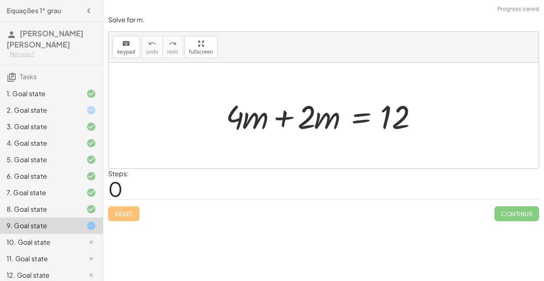
click at [289, 113] on div at bounding box center [327, 116] width 210 height 43
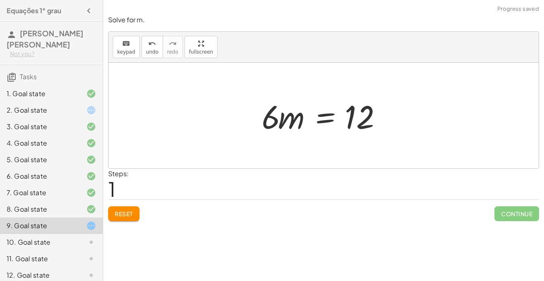
click at [334, 119] on div at bounding box center [327, 116] width 139 height 43
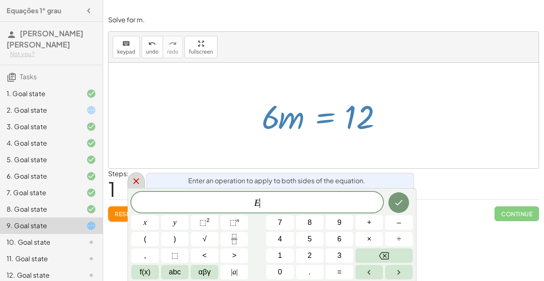
click at [134, 185] on icon at bounding box center [136, 181] width 10 height 10
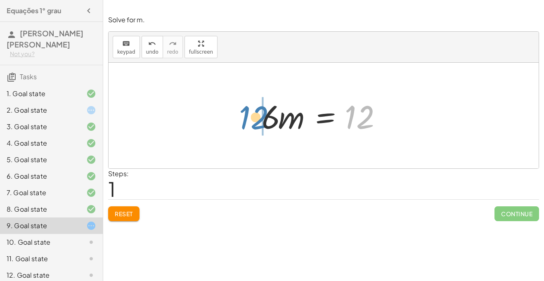
drag, startPoint x: 367, startPoint y: 124, endPoint x: 259, endPoint y: 124, distance: 107.8
click at [259, 124] on div at bounding box center [327, 116] width 139 height 43
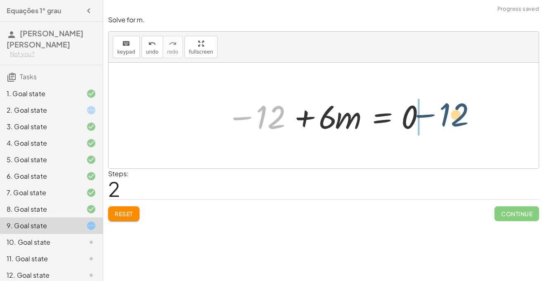
drag, startPoint x: 276, startPoint y: 121, endPoint x: 471, endPoint y: 119, distance: 195.0
click at [471, 119] on div "+ · 4 · m + · 2 · m = 12 · 6 · m = 12 − 12 · m = 12 · 6 − + 0" at bounding box center [324, 116] width 430 height 106
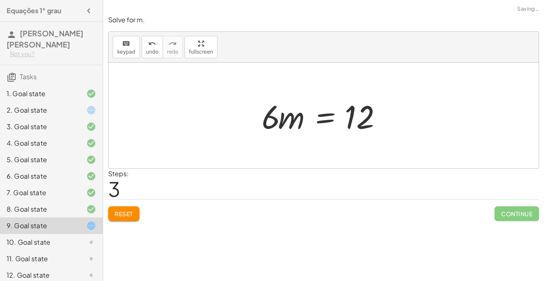
click at [297, 115] on div at bounding box center [327, 116] width 139 height 43
drag, startPoint x: 297, startPoint y: 115, endPoint x: 369, endPoint y: 104, distance: 72.7
click at [369, 104] on div at bounding box center [327, 116] width 139 height 43
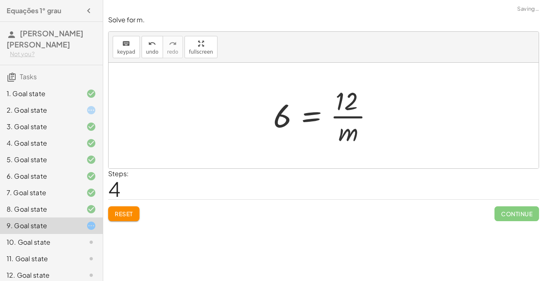
click at [351, 121] on div at bounding box center [326, 116] width 115 height 64
drag, startPoint x: 373, startPoint y: 131, endPoint x: 323, endPoint y: 129, distance: 50.0
click at [323, 129] on div at bounding box center [326, 116] width 115 height 64
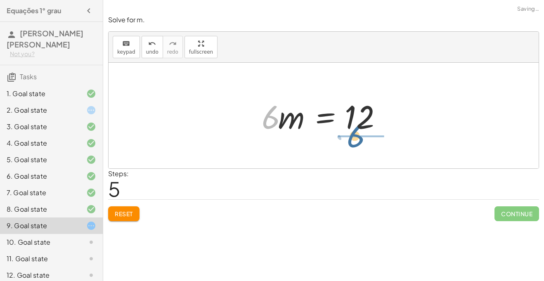
drag, startPoint x: 269, startPoint y: 121, endPoint x: 356, endPoint y: 140, distance: 89.2
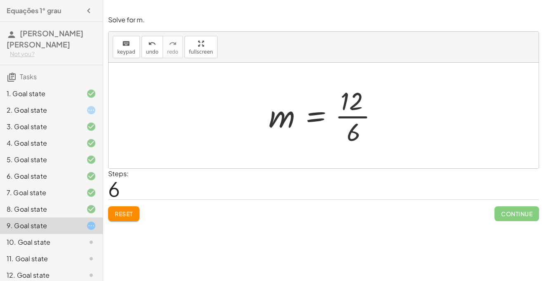
click at [356, 140] on div at bounding box center [327, 116] width 125 height 64
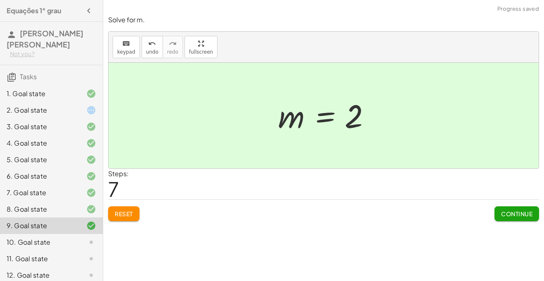
click at [527, 217] on span "Continue" at bounding box center [516, 213] width 31 height 7
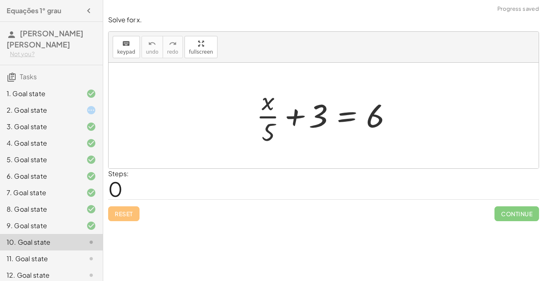
click at [268, 129] on div at bounding box center [326, 116] width 149 height 64
click at [267, 117] on div at bounding box center [326, 116] width 149 height 64
drag, startPoint x: 268, startPoint y: 129, endPoint x: 286, endPoint y: 113, distance: 24.0
click at [286, 113] on div at bounding box center [326, 116] width 149 height 64
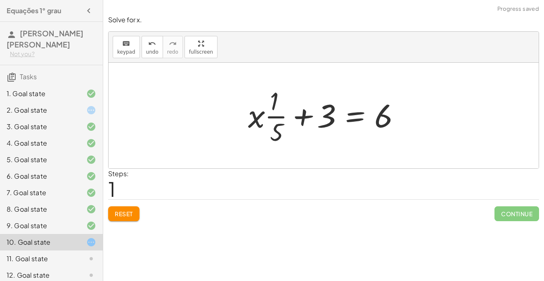
click at [286, 113] on div at bounding box center [327, 116] width 166 height 64
click at [298, 114] on div at bounding box center [327, 116] width 166 height 64
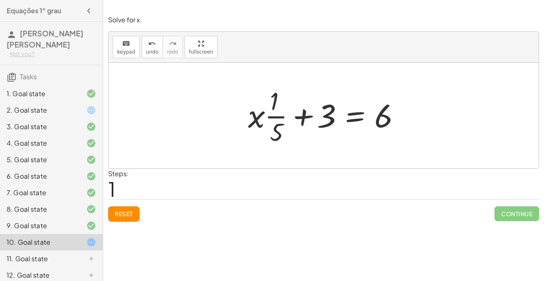
click at [268, 121] on div at bounding box center [327, 116] width 166 height 64
click at [126, 211] on span "Reset" at bounding box center [124, 213] width 18 height 7
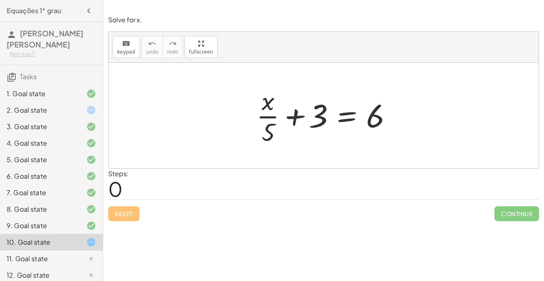
click at [126, 211] on div "Reset Continue" at bounding box center [323, 210] width 431 height 22
drag, startPoint x: 268, startPoint y: 128, endPoint x: 389, endPoint y: 113, distance: 122.0
click at [389, 113] on div at bounding box center [326, 116] width 149 height 64
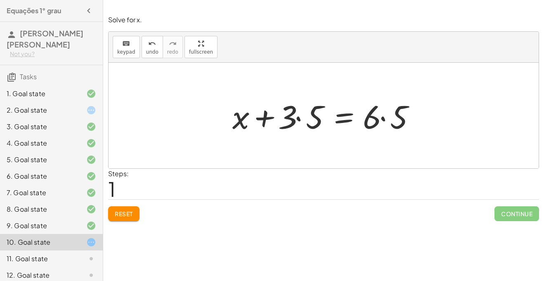
click at [389, 113] on div at bounding box center [326, 116] width 197 height 43
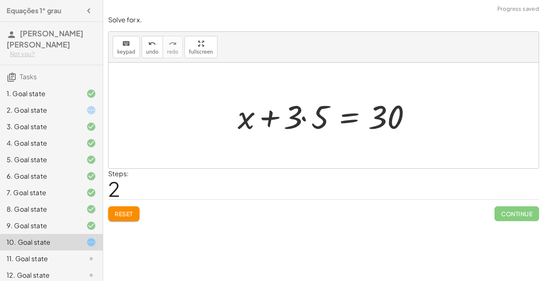
click at [264, 115] on div at bounding box center [327, 116] width 186 height 43
click at [307, 121] on div at bounding box center [327, 116] width 186 height 43
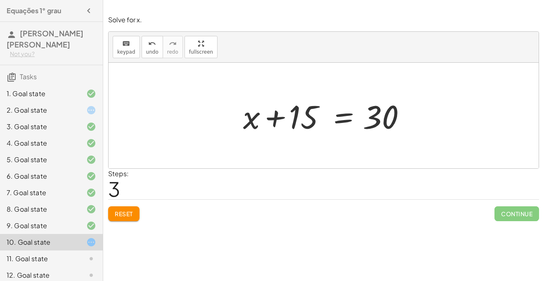
click at [307, 121] on div at bounding box center [327, 116] width 176 height 43
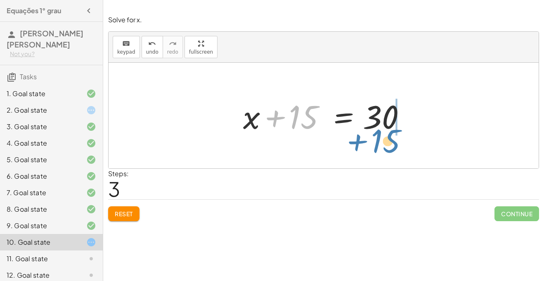
drag, startPoint x: 294, startPoint y: 118, endPoint x: 376, endPoint y: 142, distance: 85.7
click at [376, 142] on div "+ · x · 5 + 3 = 6 + x + · 3 · 5 = · 6 · 5 + x + · 3 · 5 = 30 + 15 + x + = 30 15" at bounding box center [324, 116] width 430 height 106
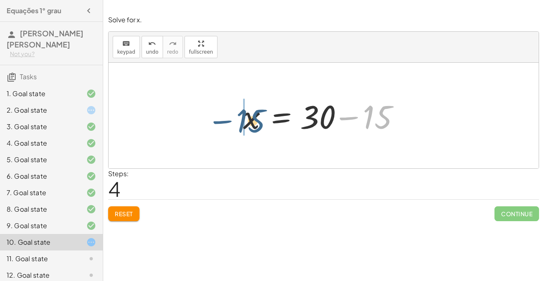
drag, startPoint x: 363, startPoint y: 114, endPoint x: 225, endPoint y: 121, distance: 138.1
click at [225, 121] on div "+ · x · 5 + 3 = 6 + x + · 3 · 5 = · 6 · 5 + x + · 3 · 5 = 30 + x + 15 = 30 − 15…" at bounding box center [324, 116] width 430 height 106
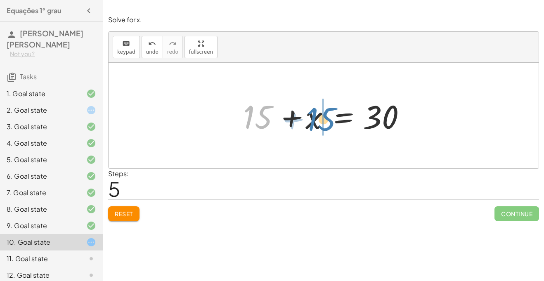
drag, startPoint x: 272, startPoint y: 114, endPoint x: 336, endPoint y: 116, distance: 63.6
click at [336, 116] on div at bounding box center [327, 116] width 176 height 43
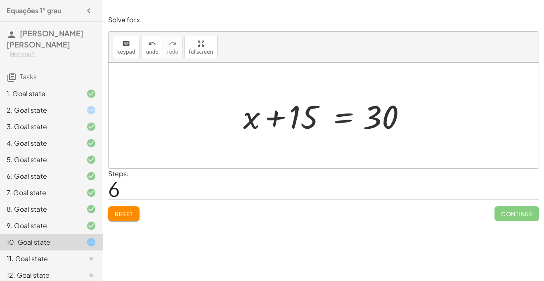
click at [279, 119] on div at bounding box center [327, 116] width 176 height 43
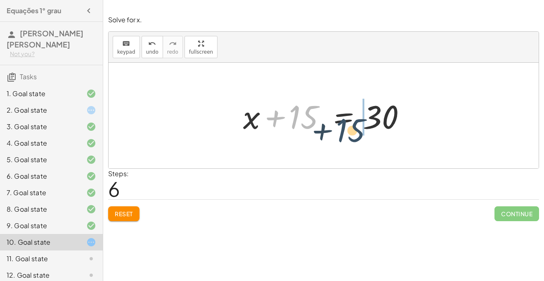
drag, startPoint x: 308, startPoint y: 115, endPoint x: 412, endPoint y: 131, distance: 105.3
click at [412, 131] on div at bounding box center [327, 116] width 176 height 43
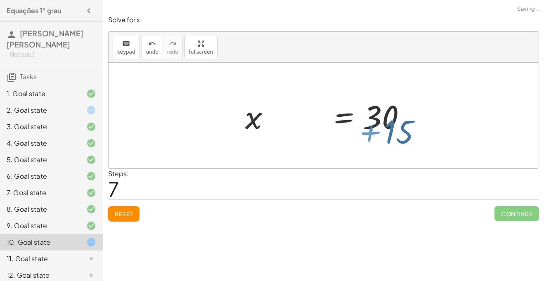
click at [412, 131] on div at bounding box center [390, 116] width 176 height 43
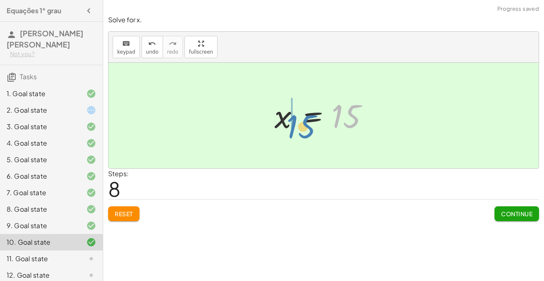
drag, startPoint x: 349, startPoint y: 113, endPoint x: 303, endPoint y: 123, distance: 47.8
click at [303, 123] on div at bounding box center [327, 115] width 113 height 41
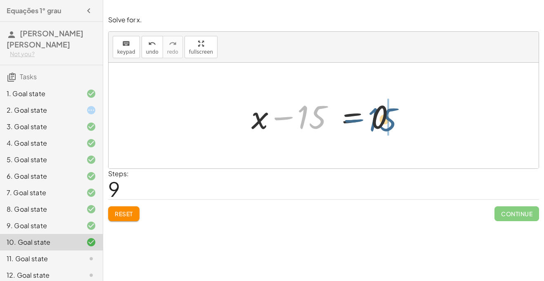
drag, startPoint x: 309, startPoint y: 112, endPoint x: 381, endPoint y: 114, distance: 72.3
click at [381, 114] on div at bounding box center [326, 116] width 159 height 43
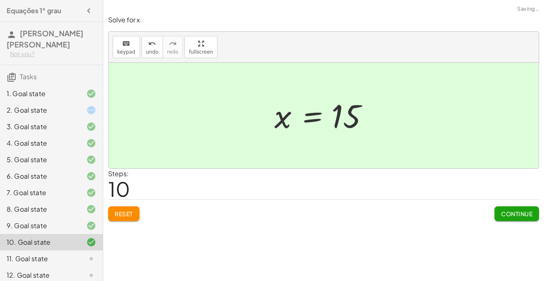
click at [522, 205] on div "Continue" at bounding box center [517, 210] width 45 height 21
click at [521, 209] on button "Continue" at bounding box center [517, 213] width 45 height 15
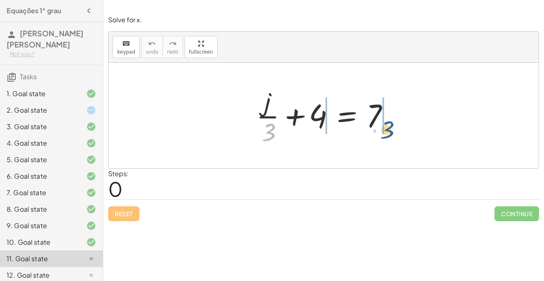
drag, startPoint x: 263, startPoint y: 133, endPoint x: 385, endPoint y: 130, distance: 121.9
click at [385, 130] on div at bounding box center [326, 116] width 149 height 64
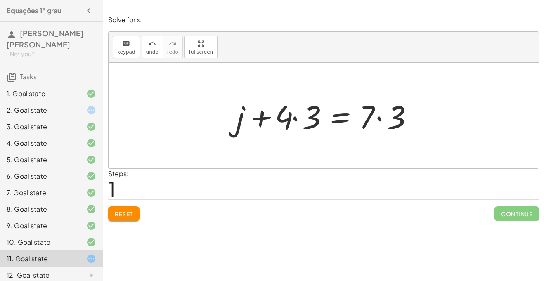
click at [384, 129] on div at bounding box center [327, 116] width 190 height 43
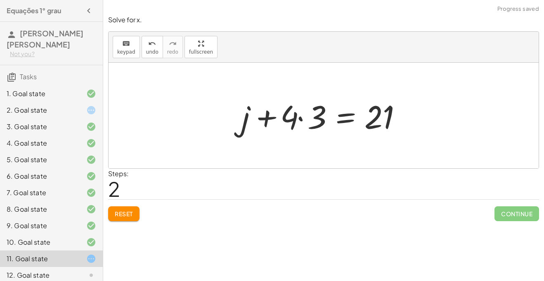
click at [265, 123] on div at bounding box center [326, 116] width 179 height 43
click at [300, 125] on div at bounding box center [326, 116] width 179 height 43
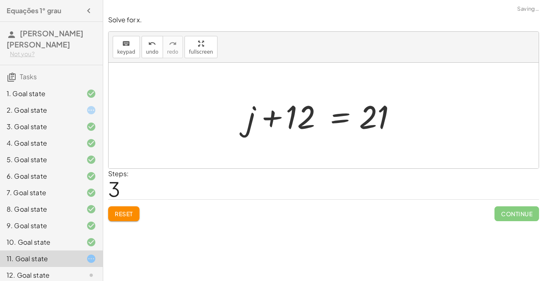
click at [300, 125] on div at bounding box center [327, 116] width 168 height 43
click at [285, 113] on div at bounding box center [327, 116] width 168 height 43
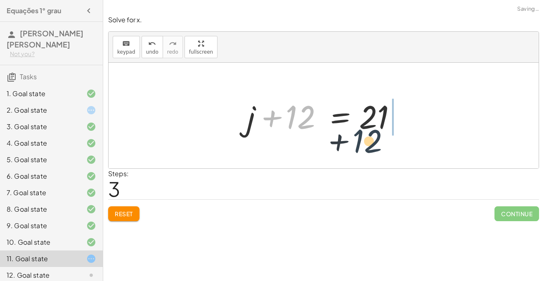
drag, startPoint x: 293, startPoint y: 120, endPoint x: 396, endPoint y: 134, distance: 104.7
click at [396, 134] on div at bounding box center [327, 116] width 168 height 43
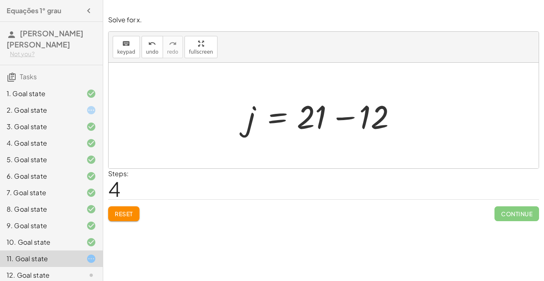
click at [347, 107] on div at bounding box center [327, 116] width 168 height 43
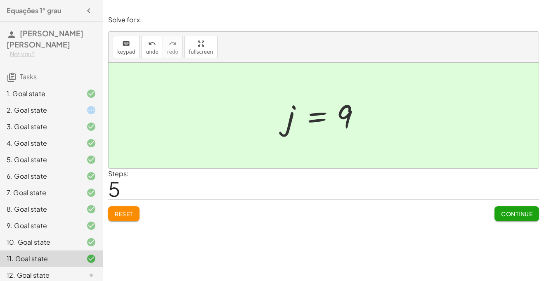
click at [513, 214] on span "Continue" at bounding box center [516, 213] width 31 height 7
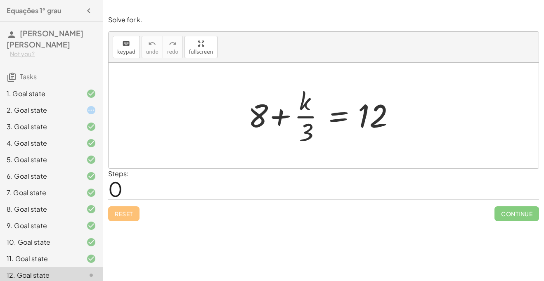
click at [309, 133] on div at bounding box center [327, 116] width 166 height 64
click at [273, 110] on div at bounding box center [327, 116] width 166 height 64
click at [299, 113] on div at bounding box center [327, 116] width 166 height 64
drag, startPoint x: 311, startPoint y: 132, endPoint x: 285, endPoint y: 124, distance: 27.7
click at [285, 124] on div at bounding box center [327, 116] width 166 height 64
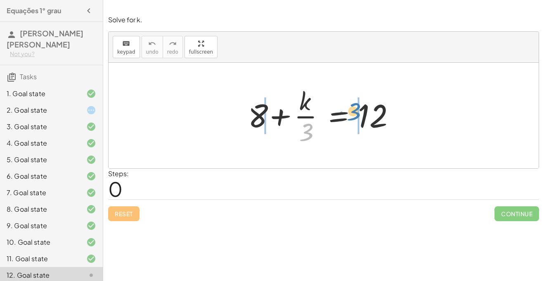
drag, startPoint x: 308, startPoint y: 128, endPoint x: 354, endPoint y: 108, distance: 51.0
click at [354, 108] on div at bounding box center [327, 116] width 166 height 64
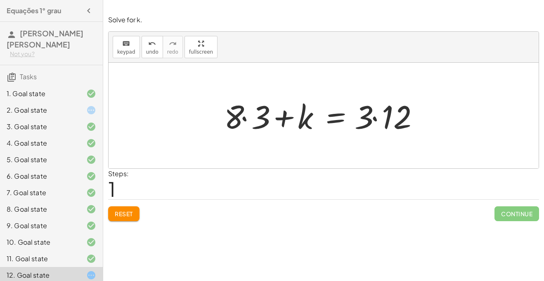
click at [354, 108] on div at bounding box center [327, 116] width 214 height 43
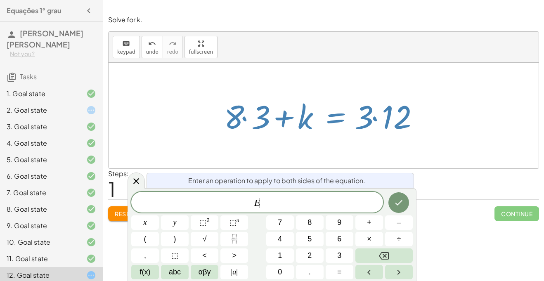
scroll to position [4, 0]
click at [133, 176] on icon at bounding box center [136, 181] width 10 height 10
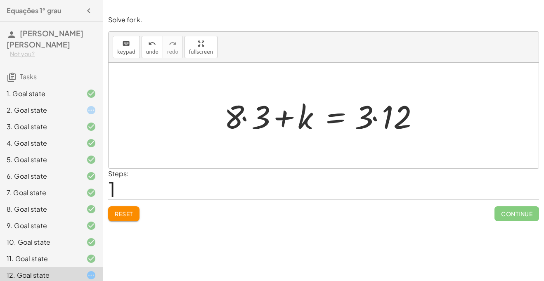
click at [373, 118] on div at bounding box center [327, 116] width 214 height 43
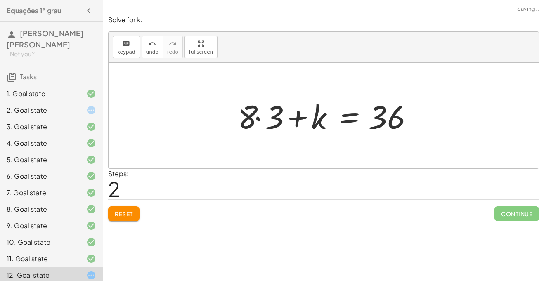
click at [262, 116] on div at bounding box center [327, 116] width 186 height 43
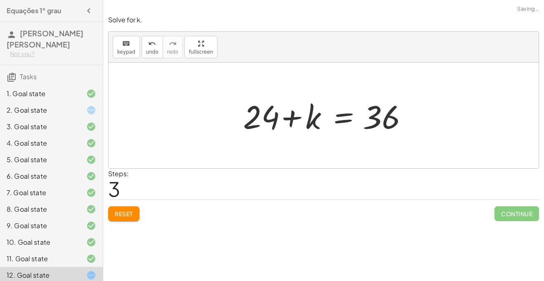
click at [262, 116] on div at bounding box center [327, 116] width 176 height 43
click at [292, 120] on div at bounding box center [327, 116] width 176 height 43
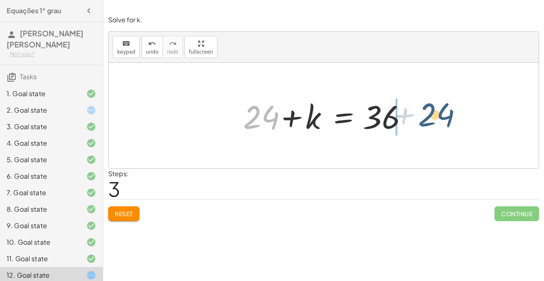
drag, startPoint x: 267, startPoint y: 116, endPoint x: 443, endPoint y: 113, distance: 175.5
click at [443, 113] on div "+ 8 + · k · 3 = 12 + · 8 · 3 + k = · 3 · 12 + · 8 · 3 + k = 36 + 24 + + k = 36 …" at bounding box center [324, 116] width 430 height 106
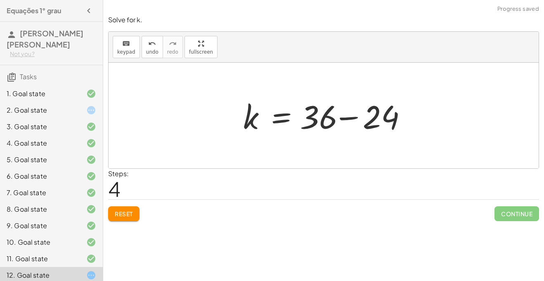
click at [343, 119] on div at bounding box center [327, 116] width 176 height 43
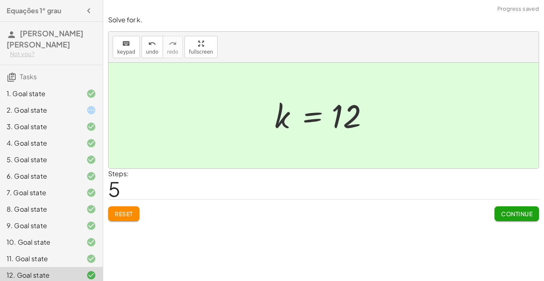
click at [126, 214] on span "Reset" at bounding box center [124, 213] width 18 height 7
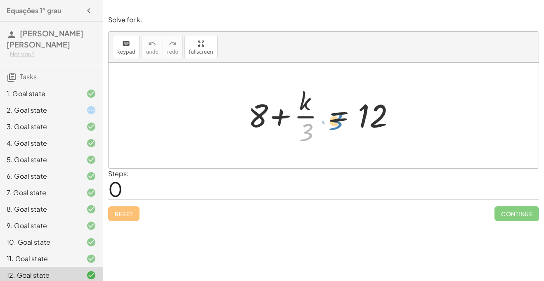
drag, startPoint x: 304, startPoint y: 125, endPoint x: 373, endPoint y: 113, distance: 70.0
click at [373, 113] on div at bounding box center [327, 116] width 166 height 64
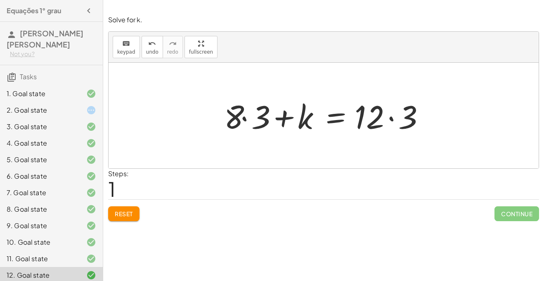
click at [250, 126] on div at bounding box center [327, 116] width 214 height 43
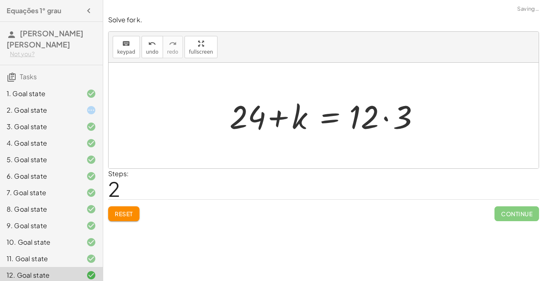
click at [385, 118] on div at bounding box center [326, 116] width 203 height 43
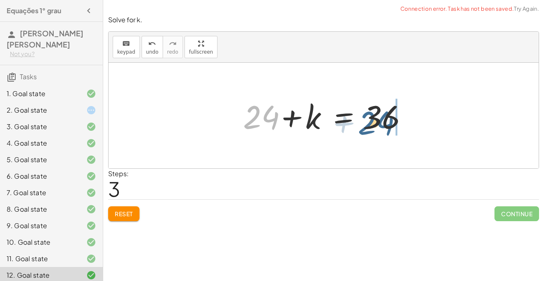
drag, startPoint x: 270, startPoint y: 119, endPoint x: 401, endPoint y: 126, distance: 131.2
click at [401, 126] on div at bounding box center [327, 116] width 176 height 43
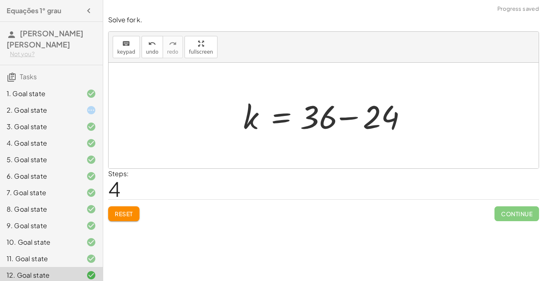
click at [401, 126] on div at bounding box center [327, 116] width 176 height 43
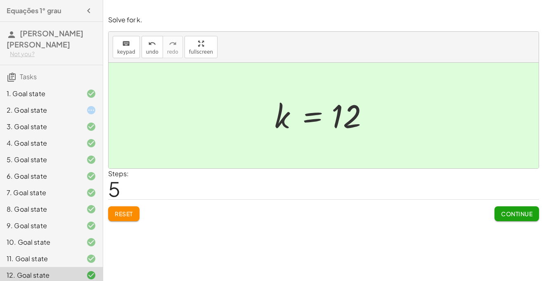
click at [523, 211] on span "Continue" at bounding box center [516, 213] width 31 height 7
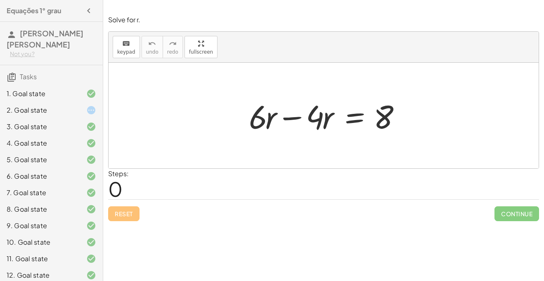
click at [294, 127] on div at bounding box center [327, 116] width 164 height 43
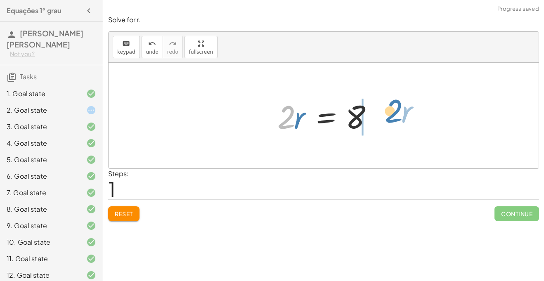
drag, startPoint x: 289, startPoint y: 123, endPoint x: 403, endPoint y: 116, distance: 114.6
click at [403, 116] on div "+ · 6 · r − · 4 · r = 8 · 2 · r · r = 8 · 2" at bounding box center [324, 116] width 430 height 106
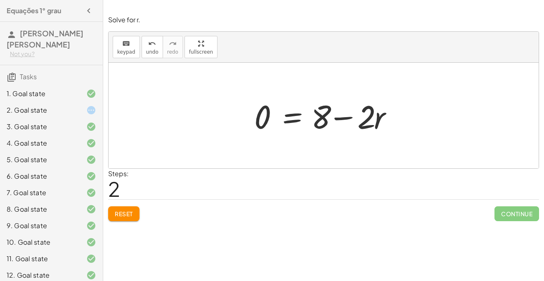
click at [403, 116] on div "+ · 6 · r − · 4 · r = 8 · 2 · r = 8 · r = 8 · 2 0 + −" at bounding box center [324, 116] width 164 height 47
click at [338, 113] on div at bounding box center [326, 116] width 153 height 43
click at [130, 214] on span "Reset" at bounding box center [124, 213] width 18 height 7
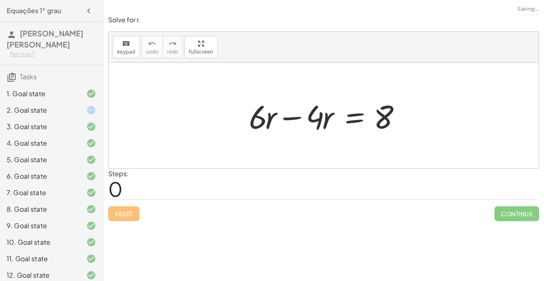
click at [290, 114] on div at bounding box center [327, 116] width 164 height 43
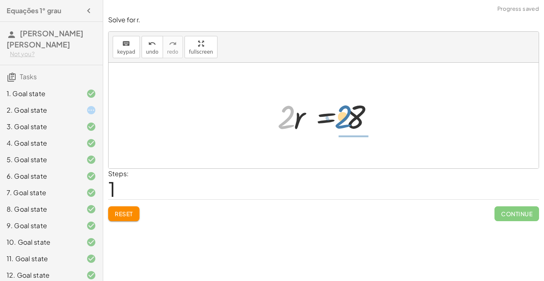
drag, startPoint x: 287, startPoint y: 116, endPoint x: 345, endPoint y: 115, distance: 57.8
click at [345, 115] on div at bounding box center [326, 116] width 107 height 43
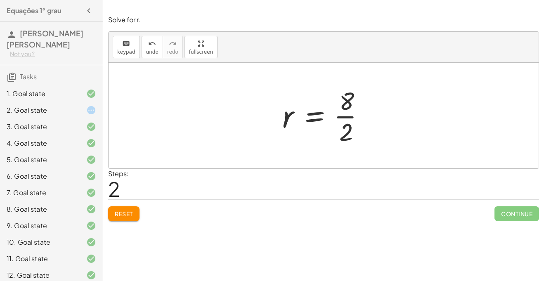
click at [345, 115] on div at bounding box center [326, 116] width 97 height 64
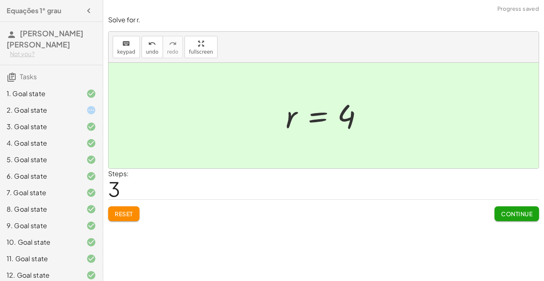
click at [504, 216] on span "Continue" at bounding box center [516, 213] width 31 height 7
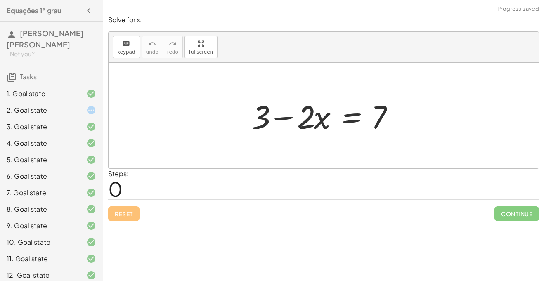
click at [287, 120] on div at bounding box center [326, 116] width 159 height 43
drag, startPoint x: 379, startPoint y: 118, endPoint x: 256, endPoint y: 121, distance: 122.3
click at [256, 121] on div at bounding box center [326, 116] width 159 height 43
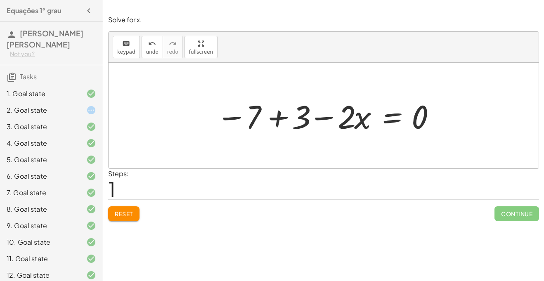
click at [271, 119] on div at bounding box center [326, 116] width 229 height 43
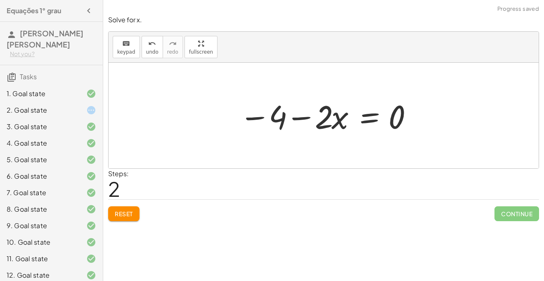
click at [295, 115] on div at bounding box center [326, 116] width 183 height 43
drag, startPoint x: 324, startPoint y: 121, endPoint x: 267, endPoint y: 121, distance: 57.0
click at [267, 121] on div at bounding box center [326, 116] width 183 height 43
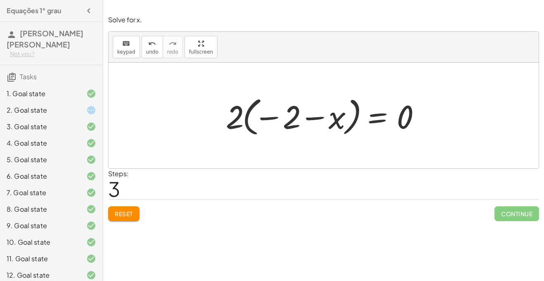
click at [110, 212] on button "Reset" at bounding box center [123, 213] width 31 height 15
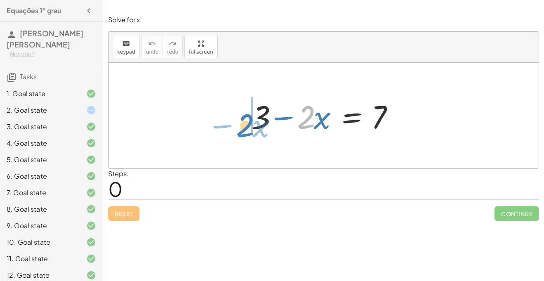
drag, startPoint x: 305, startPoint y: 115, endPoint x: 243, endPoint y: 123, distance: 62.5
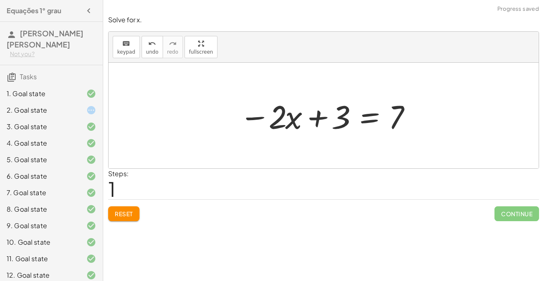
click at [119, 212] on span "Reset" at bounding box center [124, 213] width 18 height 7
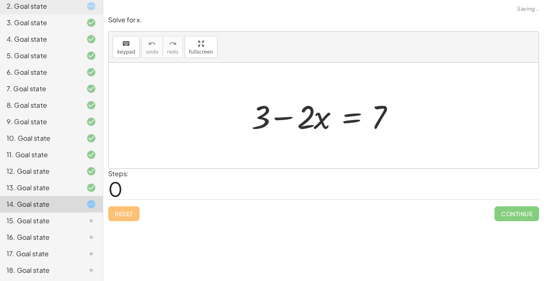
scroll to position [138, 0]
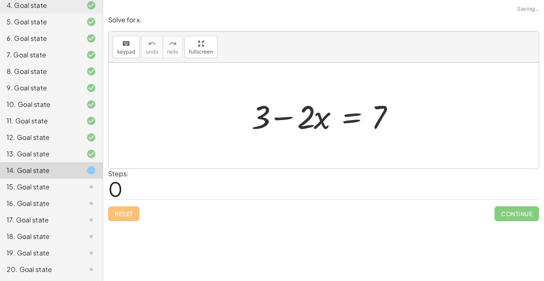
click at [382, 120] on div at bounding box center [326, 116] width 159 height 43
drag, startPoint x: 382, startPoint y: 120, endPoint x: 231, endPoint y: 121, distance: 151.2
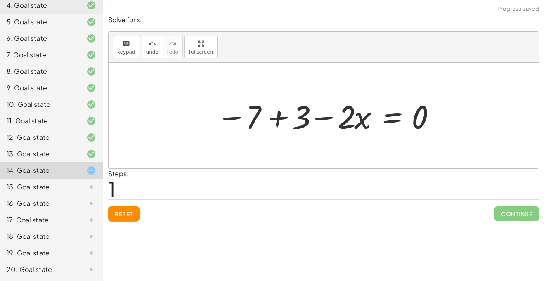
click at [290, 123] on div at bounding box center [326, 116] width 229 height 43
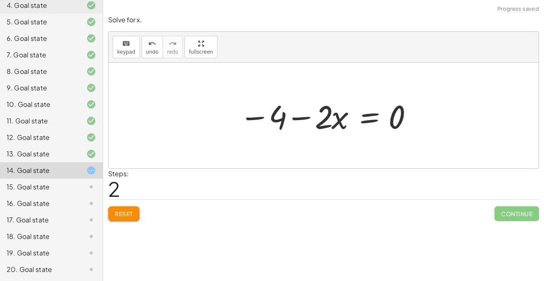
click at [312, 115] on div at bounding box center [326, 116] width 183 height 43
drag, startPoint x: 399, startPoint y: 120, endPoint x: 246, endPoint y: 124, distance: 153.7
click at [246, 124] on div at bounding box center [326, 116] width 183 height 43
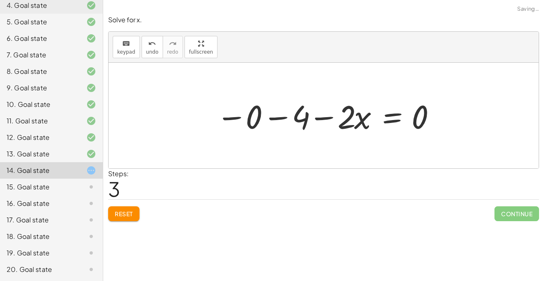
click at [263, 123] on div at bounding box center [326, 116] width 229 height 43
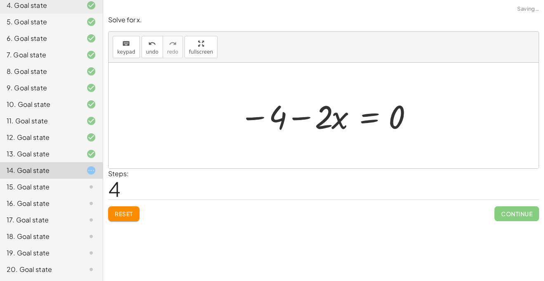
click at [329, 116] on div at bounding box center [326, 116] width 183 height 43
drag, startPoint x: 318, startPoint y: 116, endPoint x: 275, endPoint y: 116, distance: 43.0
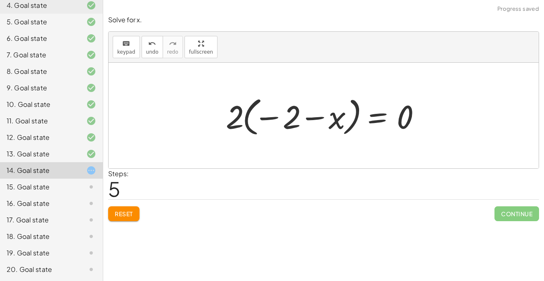
drag, startPoint x: 341, startPoint y: 118, endPoint x: 345, endPoint y: 120, distance: 4.8
click at [345, 120] on div at bounding box center [327, 116] width 210 height 46
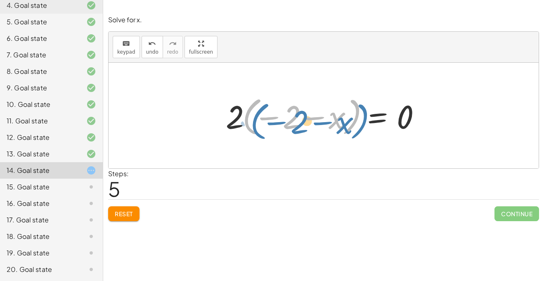
drag, startPoint x: 346, startPoint y: 117, endPoint x: 339, endPoint y: 126, distance: 12.1
click at [339, 126] on div at bounding box center [327, 116] width 210 height 46
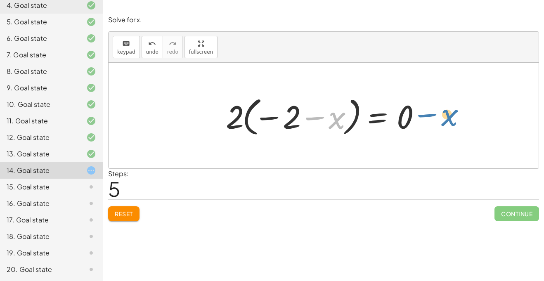
drag, startPoint x: 334, startPoint y: 123, endPoint x: 449, endPoint y: 120, distance: 114.4
click at [449, 120] on div "+ 3 − · 2 · x = 7 − 7 + 3 − · 2 · x = 0 − 4 − · 2 · x = 0 − 0 − 4 − · 2 · x = 0…" at bounding box center [324, 116] width 430 height 106
click at [128, 214] on span "Reset" at bounding box center [124, 213] width 18 height 7
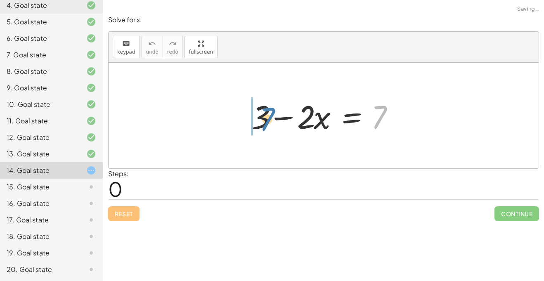
drag, startPoint x: 377, startPoint y: 123, endPoint x: 218, endPoint y: 121, distance: 159.4
click at [218, 121] on div "7 + 3 − · 2 · x = 7" at bounding box center [324, 116] width 430 height 106
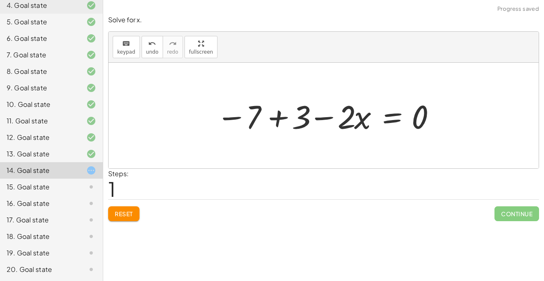
click at [266, 118] on div at bounding box center [326, 116] width 229 height 43
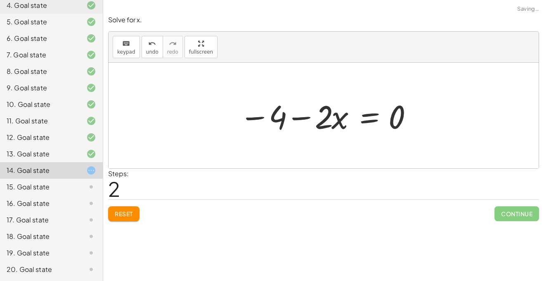
click at [312, 119] on div at bounding box center [326, 116] width 183 height 43
click at [268, 123] on div at bounding box center [326, 116] width 183 height 43
drag, startPoint x: 346, startPoint y: 118, endPoint x: 434, endPoint y: 119, distance: 88.4
click at [434, 119] on div "+ 3 − · 2 · x = 7 − 7 + 3 − · 2 · x = 0 · x − · 2 − · 2 · x = − 0 4" at bounding box center [324, 116] width 430 height 106
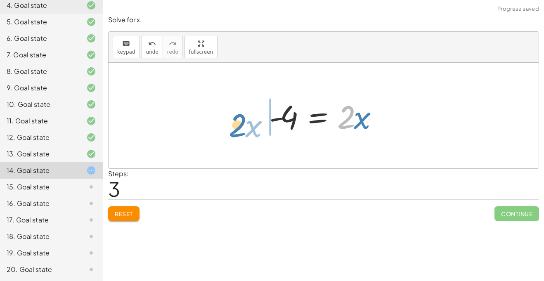
drag, startPoint x: 349, startPoint y: 121, endPoint x: 253, endPoint y: 124, distance: 96.3
click at [253, 124] on div "+ 3 − · 2 · x = 7 − 7 + 3 − · 2 · x = 0 − 4 − · 2 · x = 0 - 4 = + 0 + · 2 · x ·…" at bounding box center [324, 116] width 430 height 106
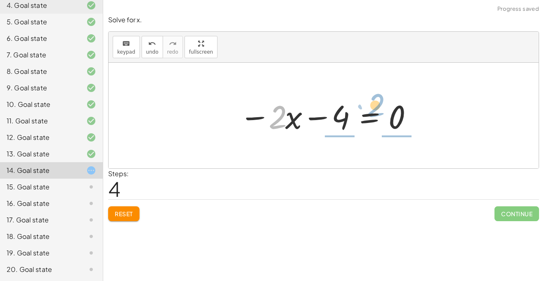
drag, startPoint x: 280, startPoint y: 117, endPoint x: 381, endPoint y: 106, distance: 101.8
click at [381, 106] on div at bounding box center [326, 116] width 183 height 43
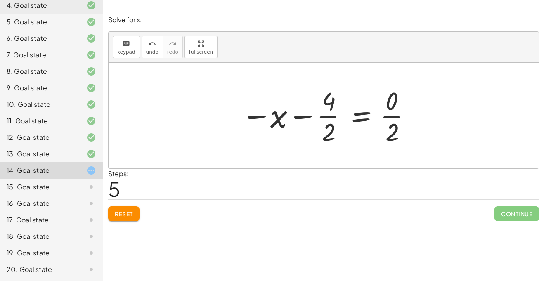
click at [137, 211] on button "Reset" at bounding box center [123, 213] width 31 height 15
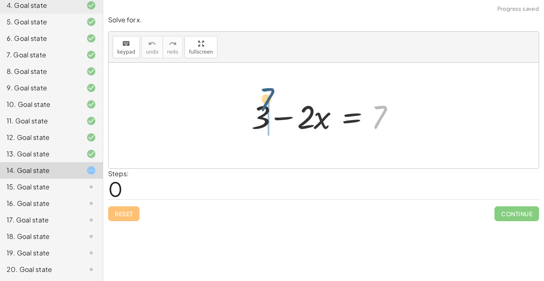
drag, startPoint x: 381, startPoint y: 116, endPoint x: 258, endPoint y: 98, distance: 124.7
click at [258, 98] on div at bounding box center [326, 116] width 159 height 43
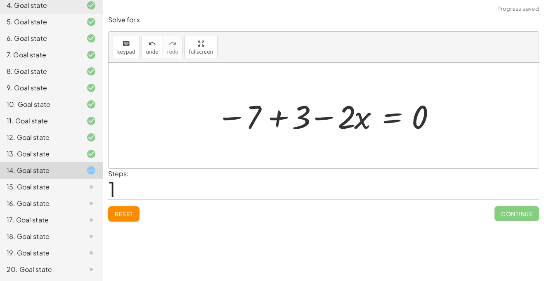
click at [293, 112] on div at bounding box center [326, 116] width 229 height 43
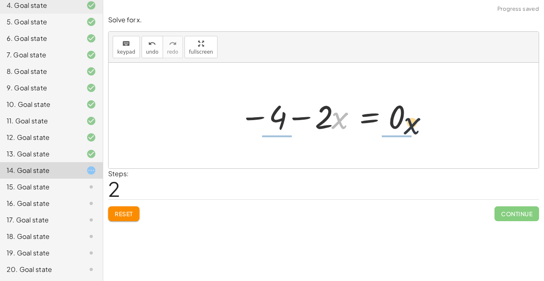
drag, startPoint x: 339, startPoint y: 124, endPoint x: 420, endPoint y: 128, distance: 81.5
click at [420, 128] on div "+ 3 − · 2 · x = 7 − 7 + 3 − · 2 · x = 0 · x − · 2 · x = − 0 4" at bounding box center [324, 116] width 430 height 106
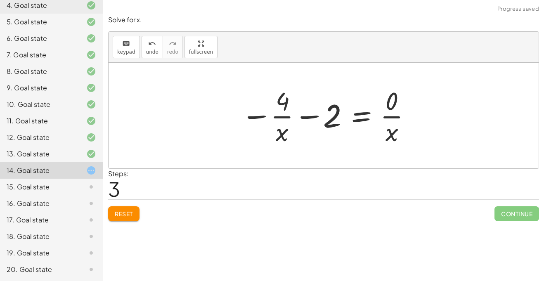
click at [125, 206] on button "Reset" at bounding box center [123, 213] width 31 height 15
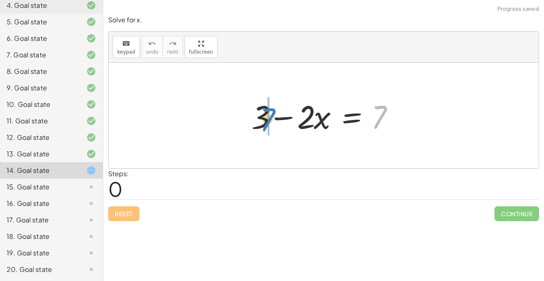
drag, startPoint x: 380, startPoint y: 115, endPoint x: 267, endPoint y: 118, distance: 113.6
click at [267, 118] on div at bounding box center [326, 116] width 159 height 43
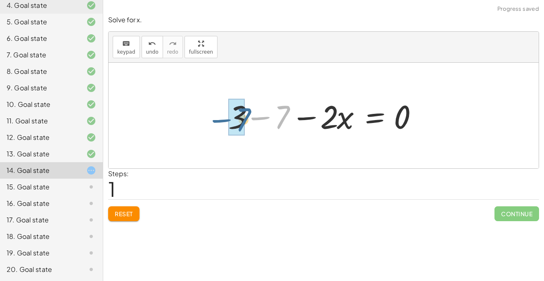
drag, startPoint x: 285, startPoint y: 120, endPoint x: 240, endPoint y: 123, distance: 45.2
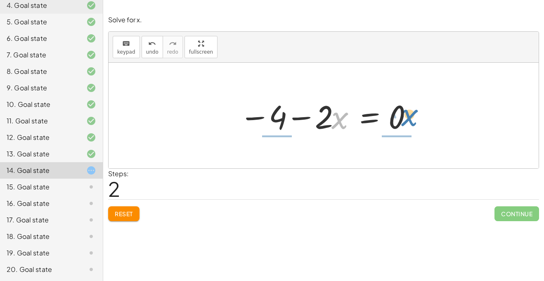
drag, startPoint x: 341, startPoint y: 118, endPoint x: 411, endPoint y: 115, distance: 69.9
click at [411, 115] on div at bounding box center [326, 116] width 183 height 43
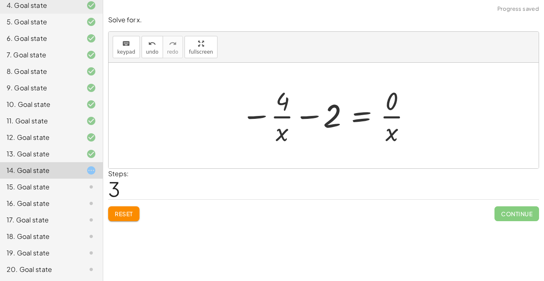
click at [123, 216] on span "Reset" at bounding box center [124, 213] width 18 height 7
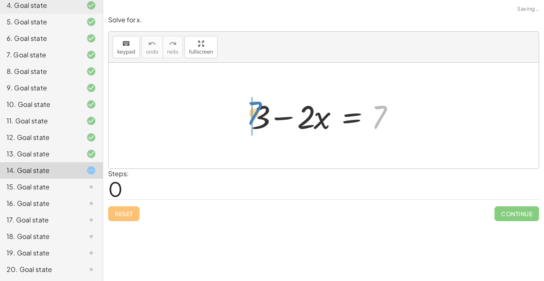
drag, startPoint x: 378, startPoint y: 121, endPoint x: 251, endPoint y: 117, distance: 127.7
click at [251, 117] on div at bounding box center [326, 116] width 159 height 43
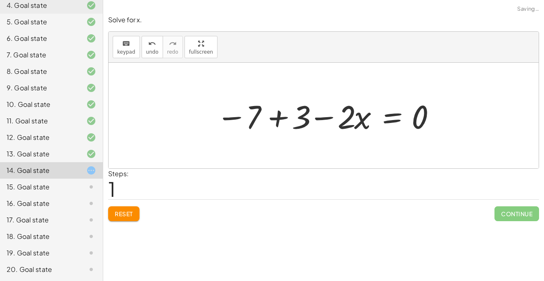
click at [276, 121] on div at bounding box center [326, 116] width 229 height 43
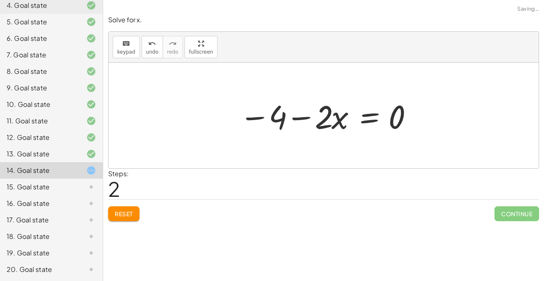
click at [324, 119] on div at bounding box center [326, 116] width 183 height 43
click at [304, 119] on div at bounding box center [326, 116] width 183 height 43
drag, startPoint x: 337, startPoint y: 118, endPoint x: 385, endPoint y: 130, distance: 49.1
click at [385, 130] on div at bounding box center [326, 116] width 183 height 43
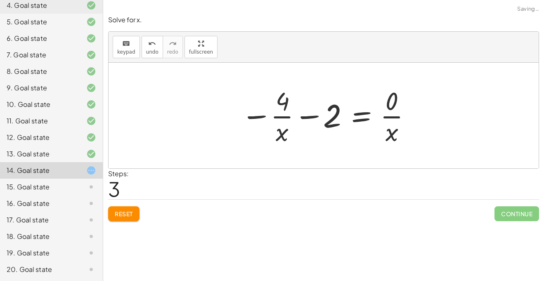
click at [388, 123] on div at bounding box center [327, 116] width 180 height 64
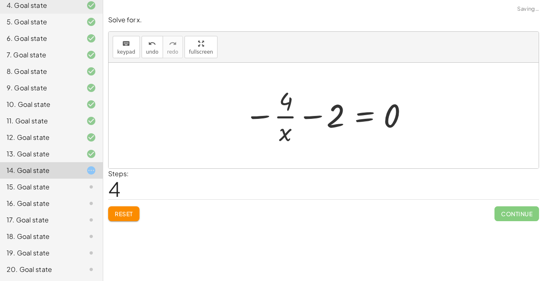
click at [299, 113] on div at bounding box center [326, 116] width 173 height 64
click at [290, 114] on div at bounding box center [326, 116] width 173 height 64
drag, startPoint x: 283, startPoint y: 133, endPoint x: 399, endPoint y: 118, distance: 117.4
click at [399, 118] on div at bounding box center [326, 116] width 173 height 64
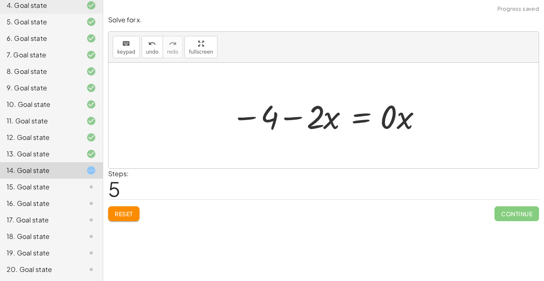
click at [296, 115] on div at bounding box center [326, 116] width 199 height 43
drag, startPoint x: 406, startPoint y: 113, endPoint x: 332, endPoint y: 114, distance: 74.3
click at [332, 114] on div at bounding box center [326, 116] width 199 height 43
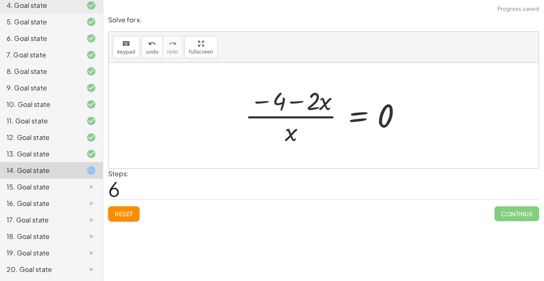
click at [306, 116] on div at bounding box center [327, 116] width 172 height 64
drag, startPoint x: 384, startPoint y: 115, endPoint x: 234, endPoint y: 111, distance: 150.4
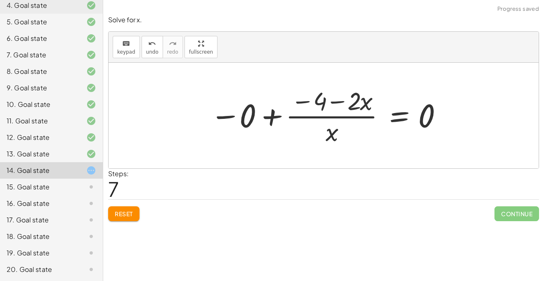
click at [126, 210] on span "Reset" at bounding box center [124, 213] width 18 height 7
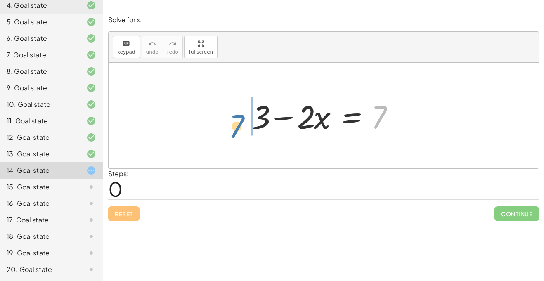
drag, startPoint x: 378, startPoint y: 123, endPoint x: 235, endPoint y: 132, distance: 143.2
click at [235, 132] on div "7 + 3 − · 2 · x = 7" at bounding box center [324, 116] width 430 height 106
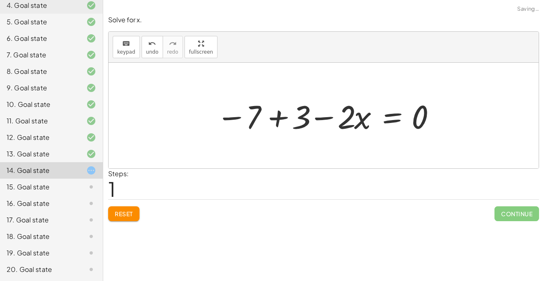
click at [266, 113] on div at bounding box center [326, 116] width 229 height 43
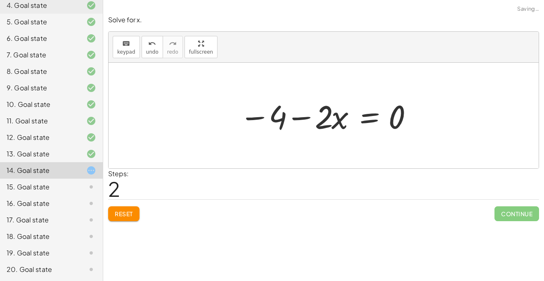
click at [331, 119] on div at bounding box center [326, 116] width 183 height 43
drag, startPoint x: 394, startPoint y: 124, endPoint x: 263, endPoint y: 131, distance: 131.1
click at [263, 131] on div at bounding box center [326, 116] width 183 height 43
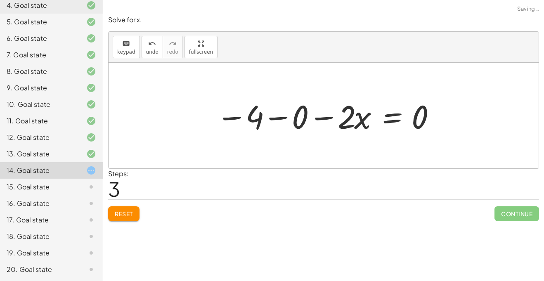
click at [127, 209] on button "Reset" at bounding box center [123, 213] width 31 height 15
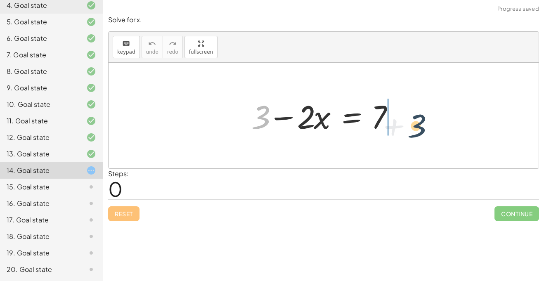
drag, startPoint x: 254, startPoint y: 116, endPoint x: 434, endPoint y: 127, distance: 180.0
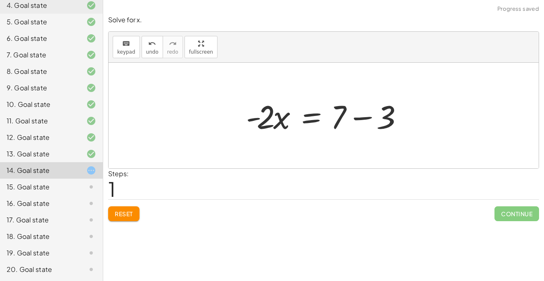
click at [354, 119] on div at bounding box center [327, 116] width 170 height 43
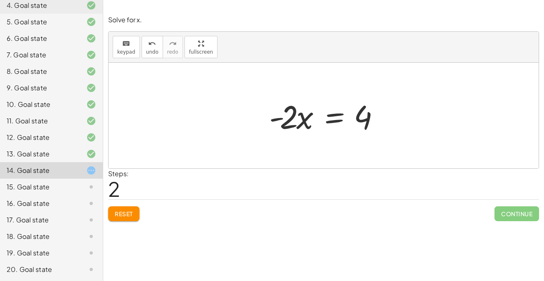
click at [114, 207] on button "Reset" at bounding box center [123, 213] width 31 height 15
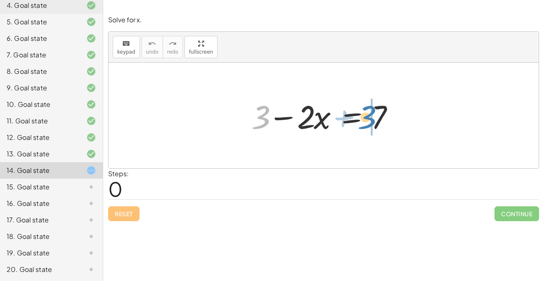
drag, startPoint x: 255, startPoint y: 128, endPoint x: 362, endPoint y: 128, distance: 107.4
click at [362, 128] on div at bounding box center [326, 116] width 159 height 43
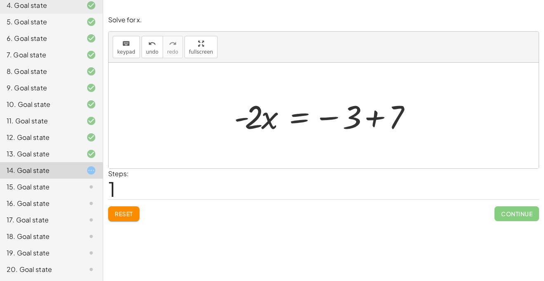
click at [362, 128] on div at bounding box center [327, 116] width 194 height 43
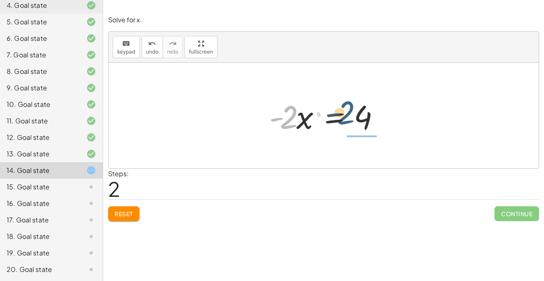
drag, startPoint x: 294, startPoint y: 121, endPoint x: 371, endPoint y: 116, distance: 76.9
click at [371, 116] on div at bounding box center [327, 116] width 124 height 43
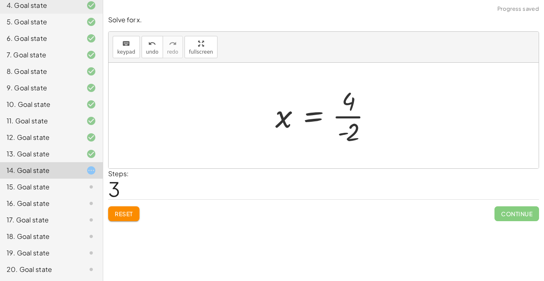
click at [371, 116] on div at bounding box center [326, 116] width 111 height 64
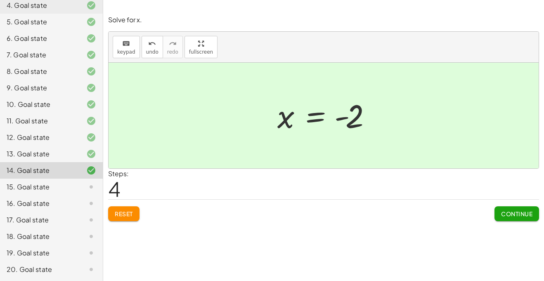
click at [516, 210] on span "Continue" at bounding box center [516, 213] width 31 height 7
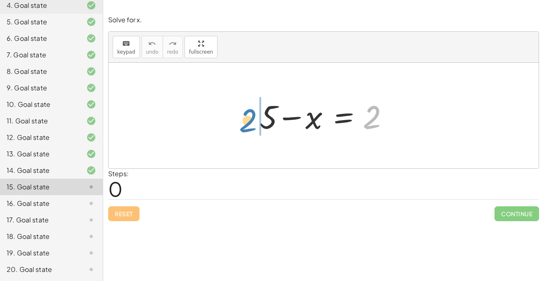
drag, startPoint x: 367, startPoint y: 126, endPoint x: 244, endPoint y: 129, distance: 123.5
click at [244, 129] on div "2 + 5 − x = 2" at bounding box center [324, 116] width 430 height 106
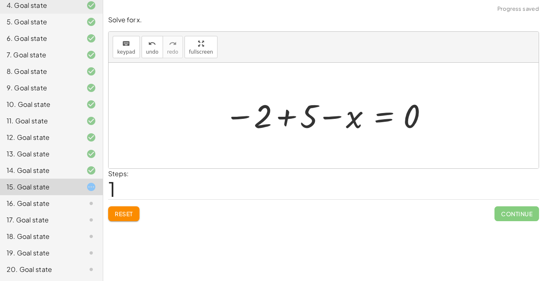
click at [0, 0] on div "Solve for x. keyboard keypad undo undo redo redo fullscreen + 5 − x = 2 + 5 − x…" at bounding box center [0, 0] width 0 height 0
click at [115, 218] on button "Reset" at bounding box center [123, 213] width 31 height 15
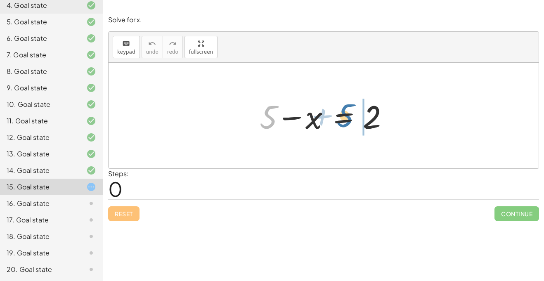
drag, startPoint x: 273, startPoint y: 105, endPoint x: 351, endPoint y: 104, distance: 77.6
click at [351, 104] on div at bounding box center [327, 116] width 142 height 43
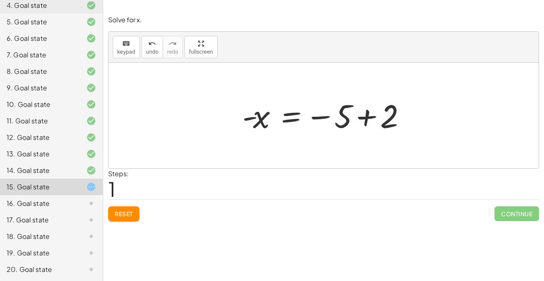
click at [351, 104] on div at bounding box center [326, 115] width 177 height 41
click at [360, 111] on div at bounding box center [326, 115] width 177 height 41
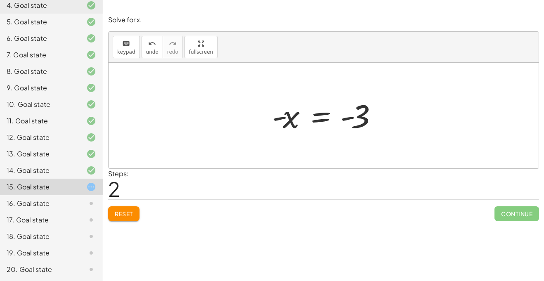
click at [328, 119] on div at bounding box center [327, 115] width 118 height 41
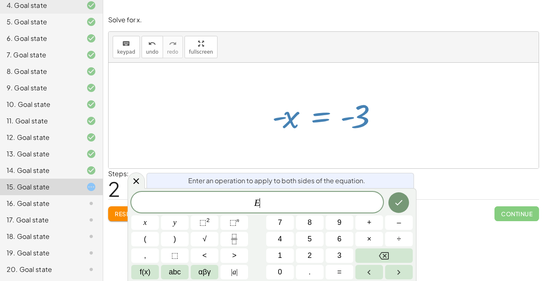
scroll to position [5, 0]
click at [403, 198] on icon "Done" at bounding box center [399, 203] width 10 height 10
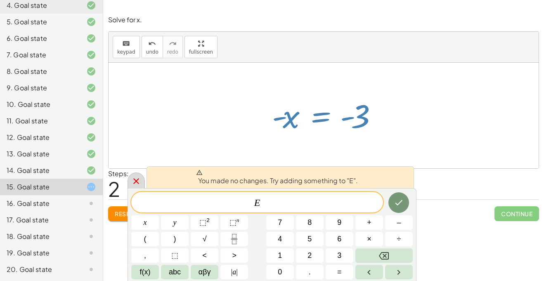
click at [130, 178] on div at bounding box center [136, 181] width 17 height 16
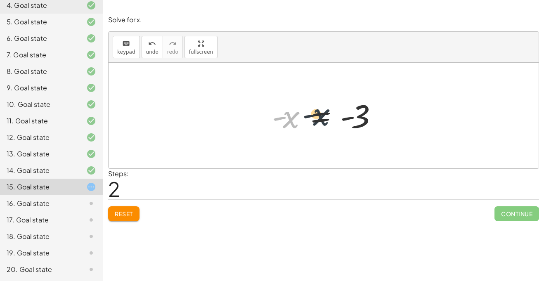
drag, startPoint x: 294, startPoint y: 115, endPoint x: 374, endPoint y: 109, distance: 79.9
click at [374, 109] on div at bounding box center [327, 115] width 118 height 41
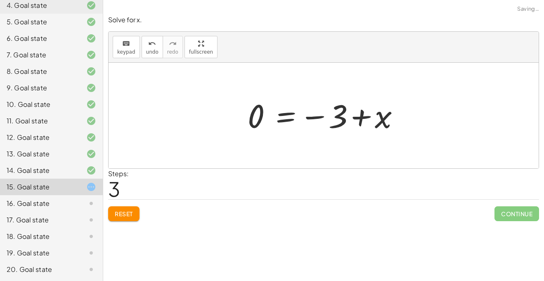
click at [374, 109] on div at bounding box center [327, 115] width 166 height 41
drag, startPoint x: 256, startPoint y: 119, endPoint x: 385, endPoint y: 118, distance: 129.3
click at [385, 118] on div at bounding box center [327, 115] width 166 height 41
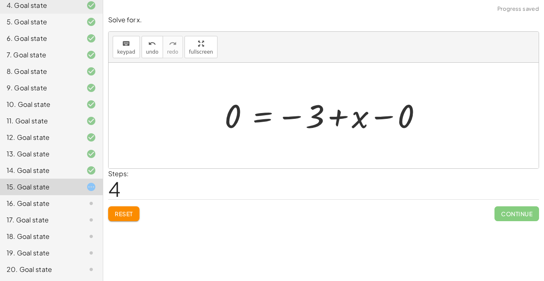
click at [109, 213] on button "Reset" at bounding box center [123, 213] width 31 height 15
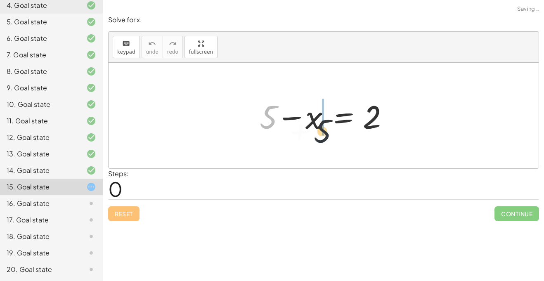
drag, startPoint x: 266, startPoint y: 110, endPoint x: 331, endPoint y: 125, distance: 66.8
click at [331, 125] on div at bounding box center [327, 116] width 142 height 43
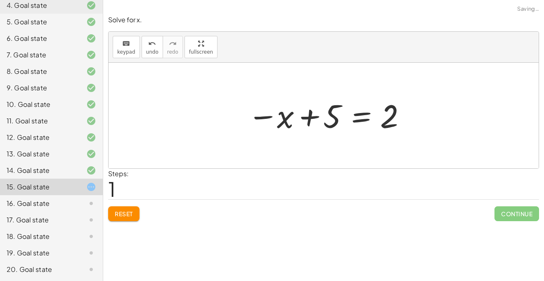
click at [118, 207] on button "Reset" at bounding box center [123, 213] width 31 height 15
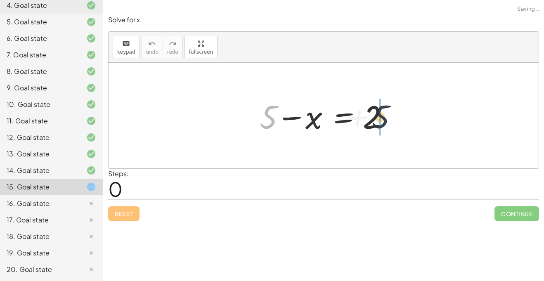
drag, startPoint x: 269, startPoint y: 107, endPoint x: 393, endPoint y: 107, distance: 123.9
click at [393, 107] on div at bounding box center [327, 116] width 142 height 43
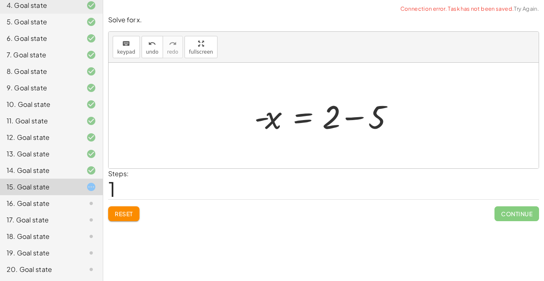
click at [361, 116] on div at bounding box center [326, 116] width 153 height 43
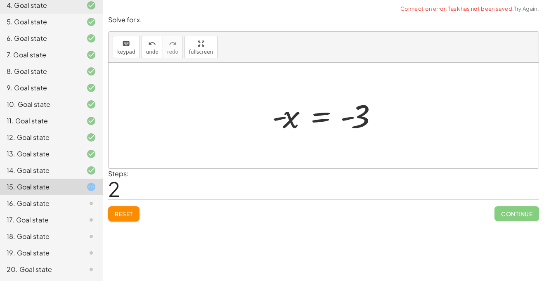
click at [361, 116] on div at bounding box center [327, 115] width 118 height 41
click at [320, 118] on div at bounding box center [327, 115] width 118 height 41
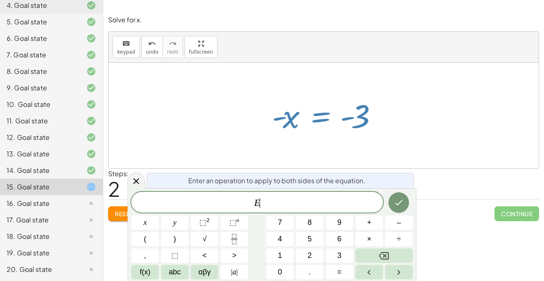
scroll to position [5, 0]
click at [140, 176] on icon at bounding box center [136, 181] width 10 height 10
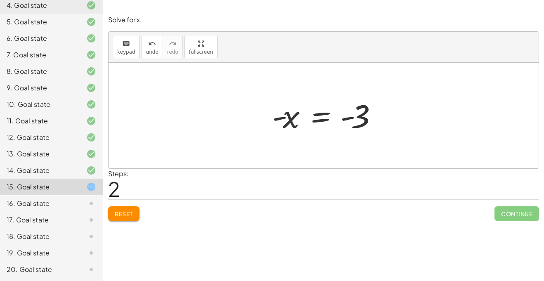
drag, startPoint x: 285, startPoint y: 119, endPoint x: 310, endPoint y: 125, distance: 25.8
click at [310, 125] on div at bounding box center [327, 115] width 118 height 41
drag, startPoint x: 290, startPoint y: 120, endPoint x: 366, endPoint y: 145, distance: 80.3
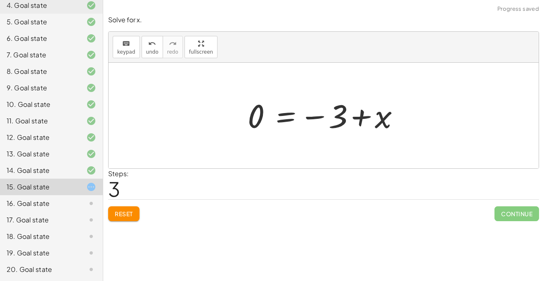
click at [359, 114] on div at bounding box center [327, 115] width 166 height 41
click at [295, 111] on div at bounding box center [327, 115] width 166 height 41
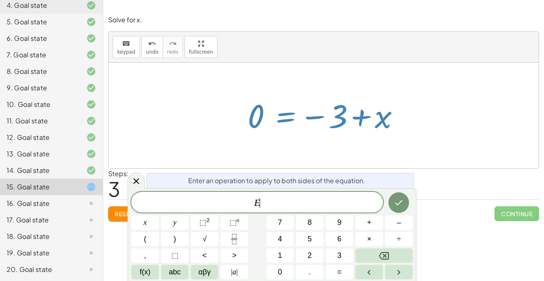
scroll to position [5, 0]
click at [133, 176] on icon at bounding box center [136, 181] width 10 height 10
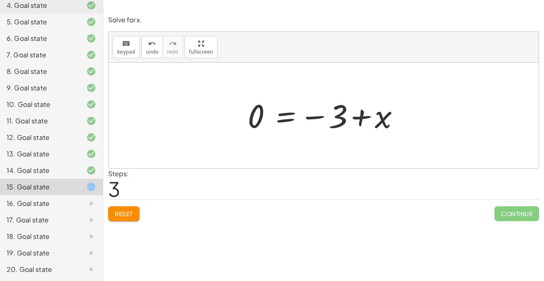
click at [249, 116] on div at bounding box center [327, 115] width 166 height 41
click at [128, 218] on button "Reset" at bounding box center [123, 213] width 31 height 15
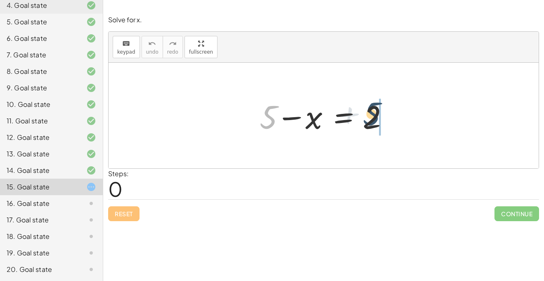
drag, startPoint x: 267, startPoint y: 125, endPoint x: 391, endPoint y: 124, distance: 123.9
click at [391, 124] on div at bounding box center [327, 116] width 142 height 43
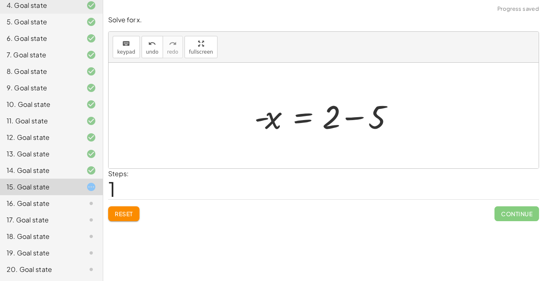
click at [370, 113] on div at bounding box center [326, 116] width 153 height 43
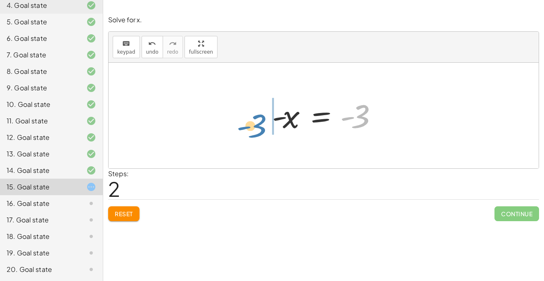
drag, startPoint x: 357, startPoint y: 122, endPoint x: 254, endPoint y: 131, distance: 103.2
click at [254, 131] on div "+ 5 − x = 2 - x = + 2 − 5 - 3 - x = - 3" at bounding box center [324, 116] width 430 height 106
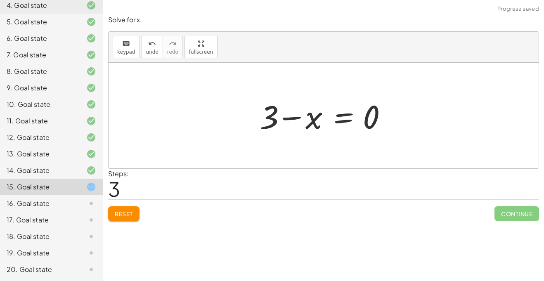
click at [300, 117] on div at bounding box center [327, 116] width 142 height 43
drag, startPoint x: 368, startPoint y: 119, endPoint x: 360, endPoint y: 118, distance: 8.4
click at [360, 118] on div at bounding box center [327, 116] width 142 height 43
drag, startPoint x: 273, startPoint y: 118, endPoint x: 392, endPoint y: 112, distance: 119.5
click at [392, 112] on div at bounding box center [327, 116] width 142 height 43
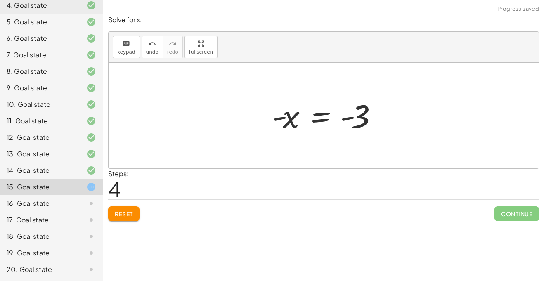
click at [371, 111] on div at bounding box center [327, 115] width 118 height 41
click at [276, 114] on div at bounding box center [327, 115] width 118 height 41
drag, startPoint x: 287, startPoint y: 119, endPoint x: 373, endPoint y: 114, distance: 86.5
click at [373, 114] on div at bounding box center [327, 115] width 118 height 41
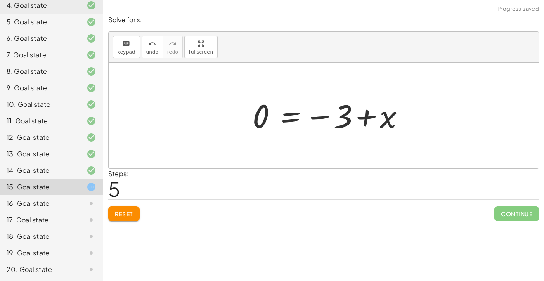
click at [373, 114] on div at bounding box center [332, 115] width 166 height 41
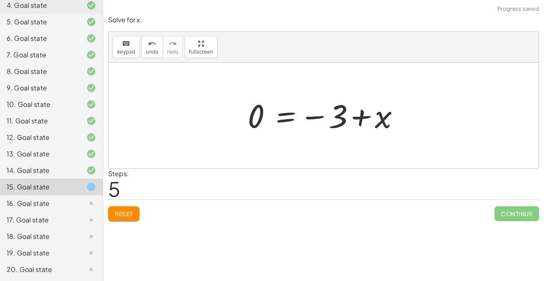
click at [373, 114] on div at bounding box center [327, 115] width 166 height 41
click at [262, 116] on div at bounding box center [327, 115] width 166 height 41
click at [132, 209] on button "Reset" at bounding box center [123, 213] width 31 height 15
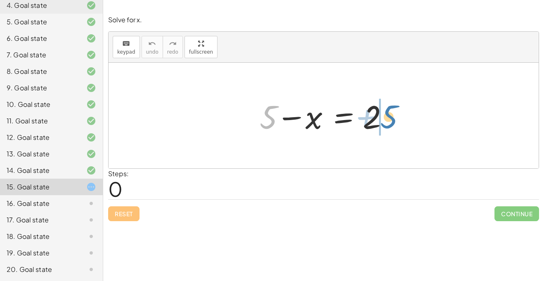
drag, startPoint x: 266, startPoint y: 120, endPoint x: 387, endPoint y: 120, distance: 120.6
click at [387, 120] on div at bounding box center [327, 116] width 142 height 43
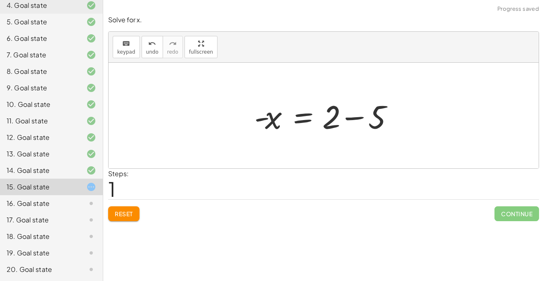
click at [387, 120] on div at bounding box center [326, 116] width 153 height 43
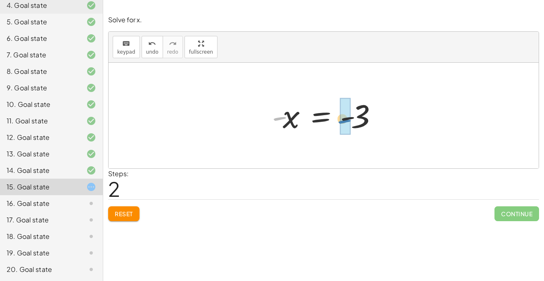
drag, startPoint x: 279, startPoint y: 117, endPoint x: 345, endPoint y: 120, distance: 65.7
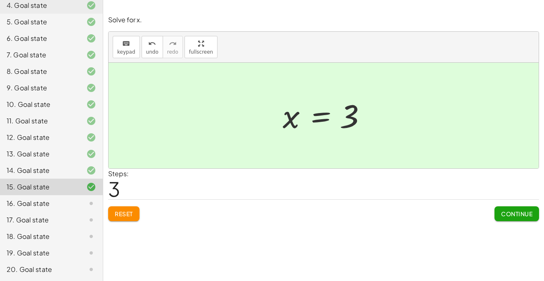
click at [345, 120] on div at bounding box center [327, 115] width 96 height 41
click at [521, 216] on span "Continue" at bounding box center [516, 213] width 31 height 7
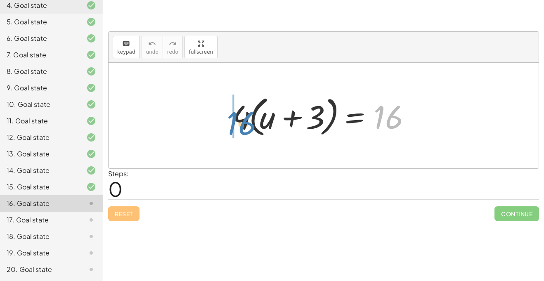
drag, startPoint x: 396, startPoint y: 111, endPoint x: 247, endPoint y: 116, distance: 149.6
click at [247, 116] on div at bounding box center [326, 115] width 197 height 47
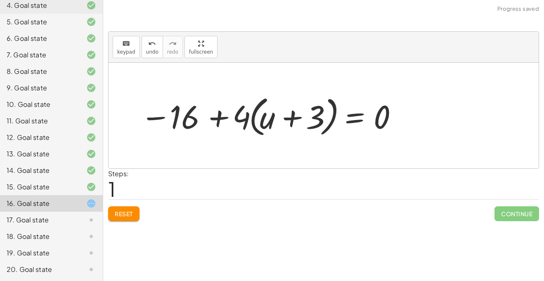
click at [109, 212] on button "Reset" at bounding box center [123, 213] width 31 height 15
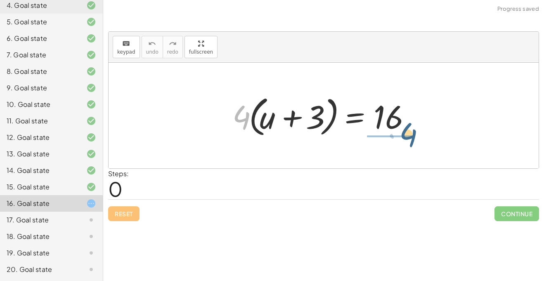
drag, startPoint x: 239, startPoint y: 106, endPoint x: 416, endPoint y: 123, distance: 177.6
click at [416, 123] on div at bounding box center [326, 115] width 197 height 47
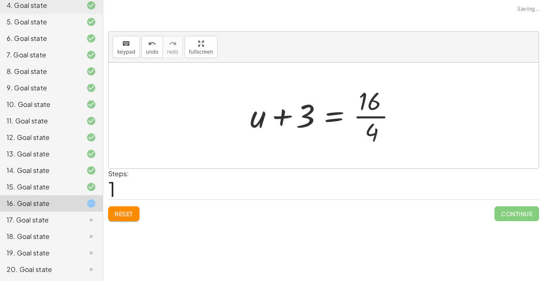
click at [123, 209] on button "Reset" at bounding box center [123, 213] width 31 height 15
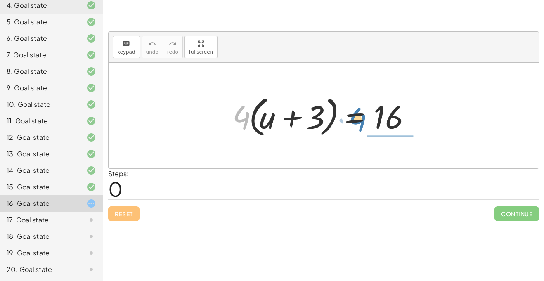
drag, startPoint x: 234, startPoint y: 129, endPoint x: 355, endPoint y: 133, distance: 121.1
click at [355, 133] on div at bounding box center [326, 115] width 197 height 47
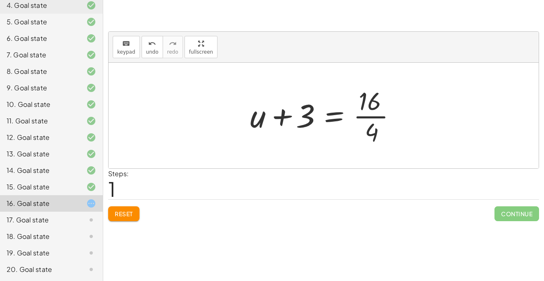
click at [385, 106] on div at bounding box center [326, 116] width 161 height 64
click at [378, 110] on div at bounding box center [326, 116] width 161 height 64
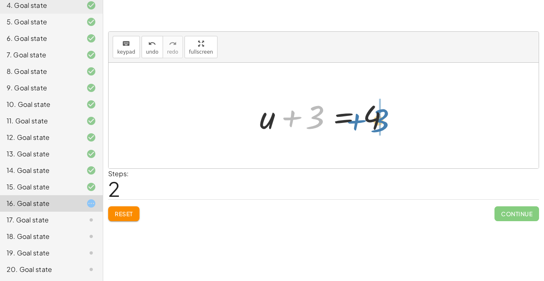
drag, startPoint x: 311, startPoint y: 126, endPoint x: 376, endPoint y: 129, distance: 65.7
click at [376, 129] on div at bounding box center [327, 116] width 142 height 43
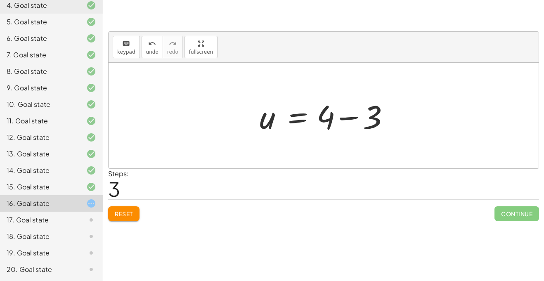
click at [376, 129] on div at bounding box center [327, 116] width 142 height 43
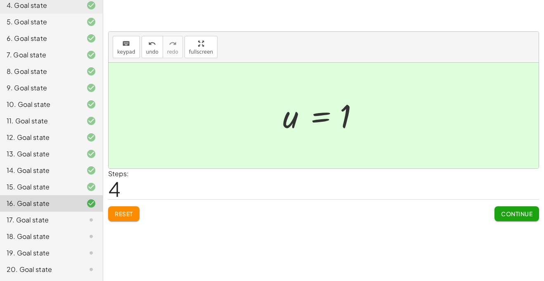
click at [522, 213] on span "Continue" at bounding box center [516, 213] width 31 height 7
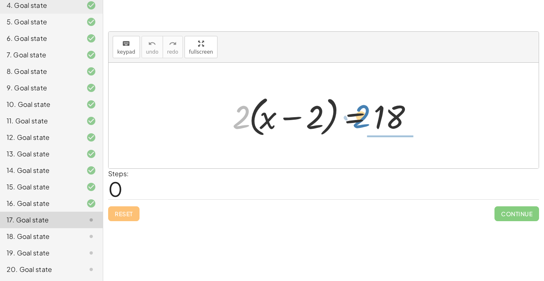
drag, startPoint x: 247, startPoint y: 120, endPoint x: 368, endPoint y: 119, distance: 121.0
click at [368, 119] on div at bounding box center [326, 115] width 197 height 47
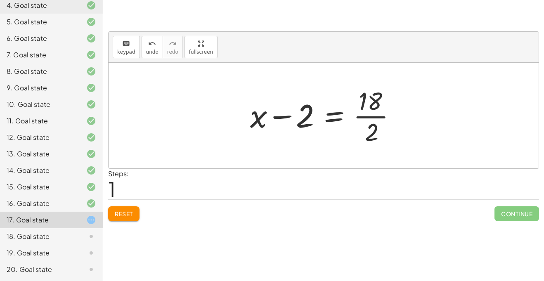
click at [368, 119] on div at bounding box center [326, 116] width 161 height 64
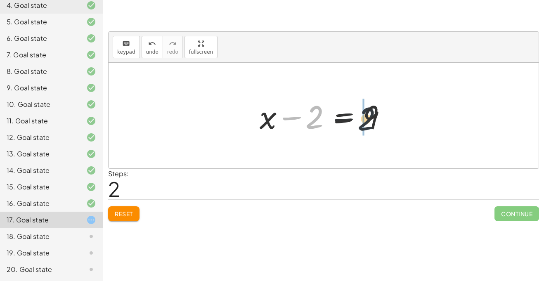
drag, startPoint x: 313, startPoint y: 111, endPoint x: 381, endPoint y: 113, distance: 68.2
click at [381, 113] on div at bounding box center [327, 116] width 142 height 43
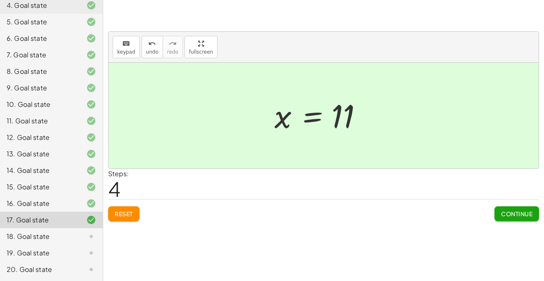
click at [519, 215] on span "Continue" at bounding box center [516, 213] width 31 height 7
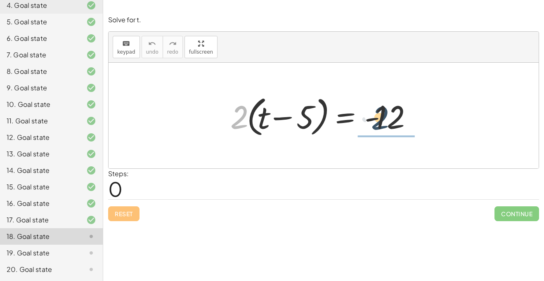
drag, startPoint x: 240, startPoint y: 130, endPoint x: 401, endPoint y: 133, distance: 161.9
click at [401, 133] on div at bounding box center [326, 115] width 201 height 47
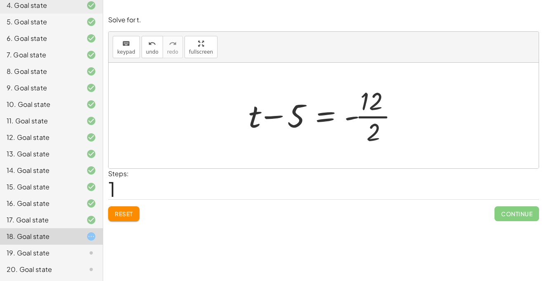
click at [401, 133] on div at bounding box center [326, 116] width 165 height 64
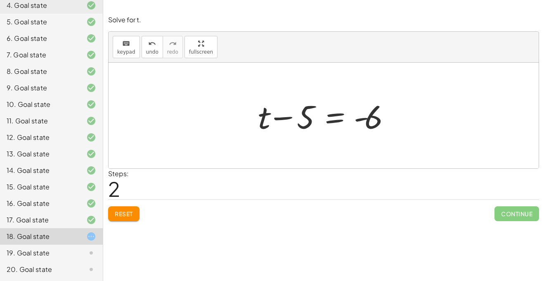
click at [401, 133] on div "· 2 · ( + t − 5 ) = - 12 + t − 5 = - · 12 · 2 + t − 5 = - 6" at bounding box center [324, 116] width 156 height 47
drag, startPoint x: 306, startPoint y: 121, endPoint x: 404, endPoint y: 116, distance: 98.0
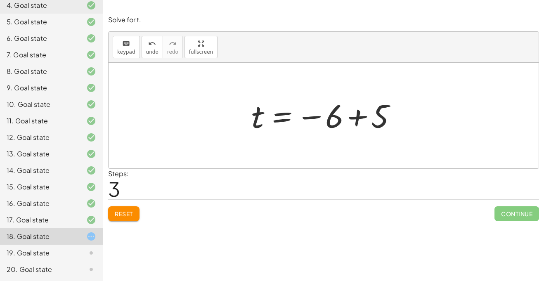
click at [404, 116] on div at bounding box center [326, 115] width 159 height 41
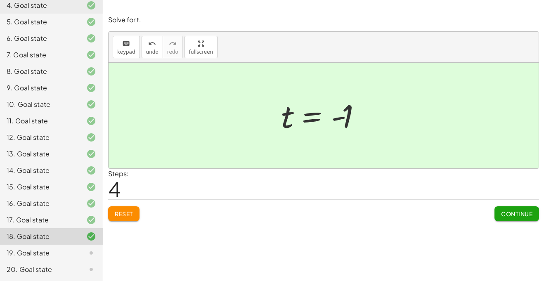
click at [504, 206] on button "Continue" at bounding box center [517, 213] width 45 height 15
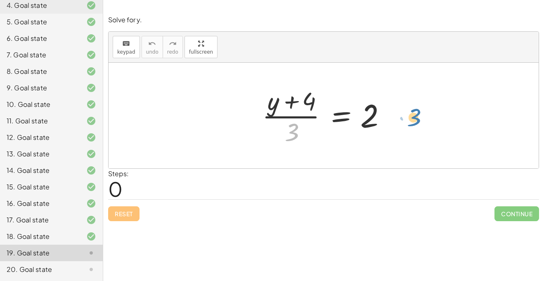
drag, startPoint x: 295, startPoint y: 134, endPoint x: 404, endPoint y: 125, distance: 109.8
click at [287, 120] on div at bounding box center [327, 116] width 138 height 64
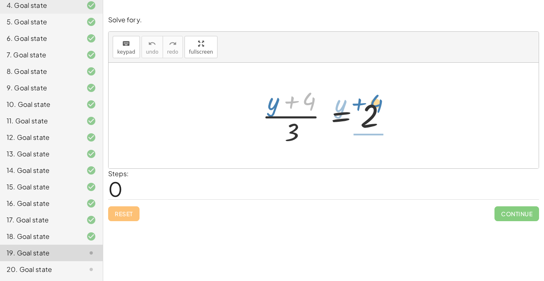
drag, startPoint x: 304, startPoint y: 105, endPoint x: 373, endPoint y: 109, distance: 69.5
click at [373, 109] on div at bounding box center [327, 116] width 138 height 64
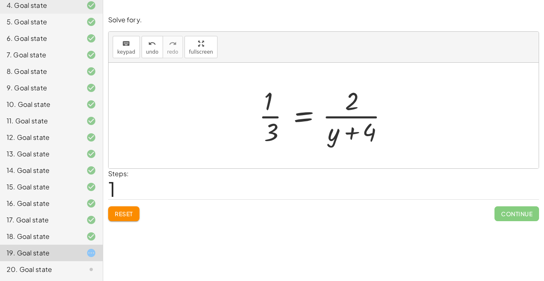
click at [274, 113] on div at bounding box center [327, 116] width 144 height 64
click at [354, 128] on div at bounding box center [327, 116] width 144 height 64
click at [349, 116] on div at bounding box center [327, 116] width 144 height 64
click at [122, 215] on span "Reset" at bounding box center [124, 213] width 18 height 7
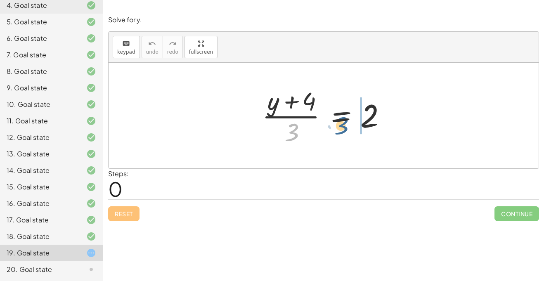
drag, startPoint x: 290, startPoint y: 131, endPoint x: 359, endPoint y: 119, distance: 70.1
click at [359, 119] on div at bounding box center [327, 116] width 138 height 64
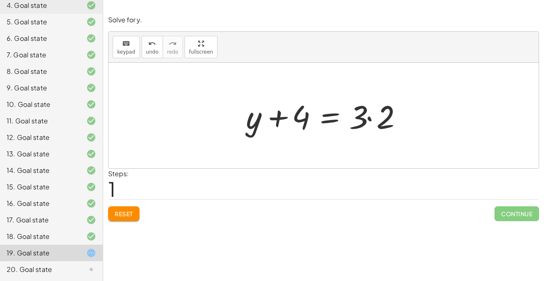
click at [359, 119] on div at bounding box center [327, 116] width 170 height 43
click at [363, 120] on div at bounding box center [327, 116] width 170 height 43
click at [366, 120] on div at bounding box center [327, 116] width 170 height 43
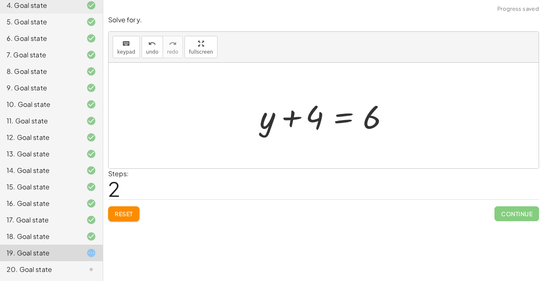
click at [291, 118] on div at bounding box center [327, 116] width 142 height 43
drag, startPoint x: 308, startPoint y: 120, endPoint x: 351, endPoint y: 121, distance: 43.4
click at [351, 121] on div at bounding box center [327, 116] width 142 height 43
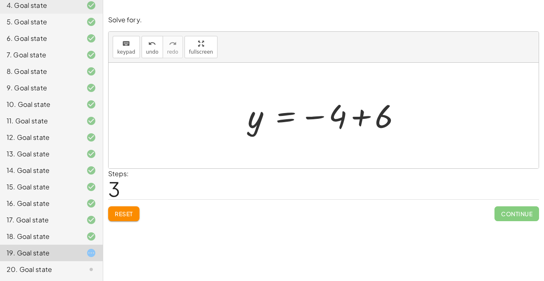
click at [351, 121] on div at bounding box center [327, 115] width 166 height 41
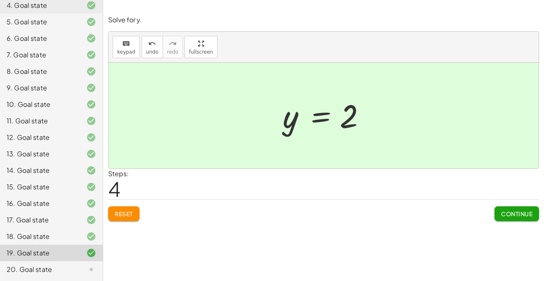
click at [506, 219] on button "Continue" at bounding box center [517, 213] width 45 height 15
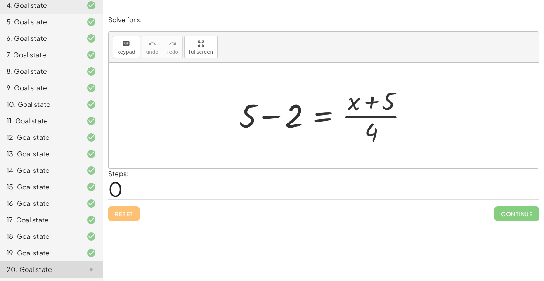
click at [259, 130] on div at bounding box center [326, 116] width 183 height 64
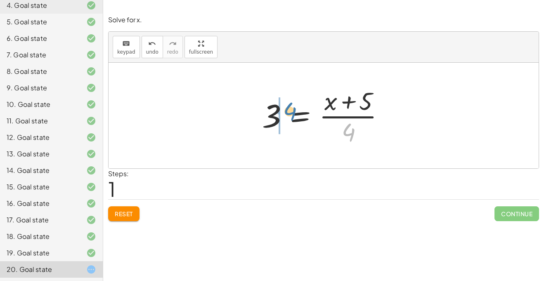
drag, startPoint x: 347, startPoint y: 135, endPoint x: 285, endPoint y: 112, distance: 65.7
click at [285, 112] on div at bounding box center [327, 116] width 138 height 64
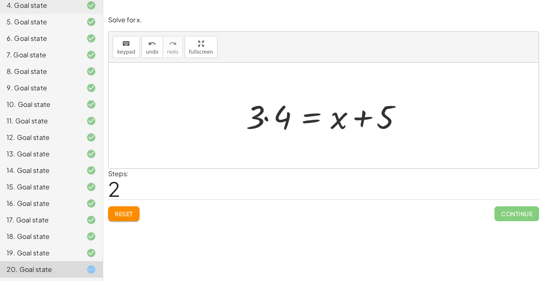
click at [107, 212] on div "Solve for x. keyboard keypad undo undo redo redo fullscreen + 5 − 2 = · ( + x +…" at bounding box center [323, 118] width 441 height 216
click at [119, 215] on span "Reset" at bounding box center [124, 213] width 18 height 7
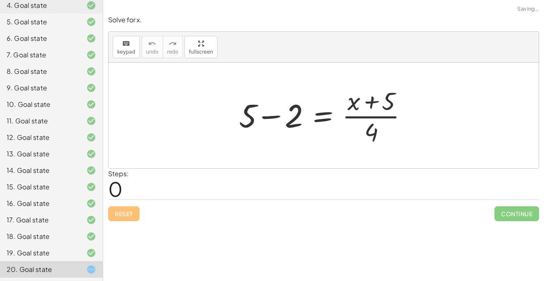
click at [277, 119] on div at bounding box center [326, 116] width 183 height 64
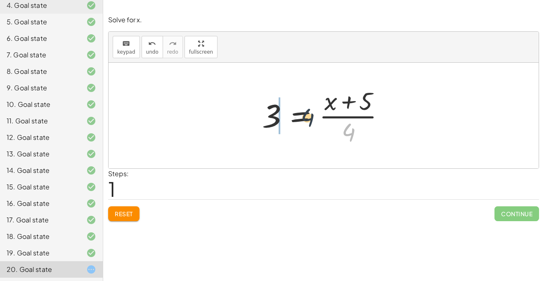
drag, startPoint x: 357, startPoint y: 136, endPoint x: 285, endPoint y: 115, distance: 74.9
click at [285, 115] on div at bounding box center [327, 116] width 138 height 64
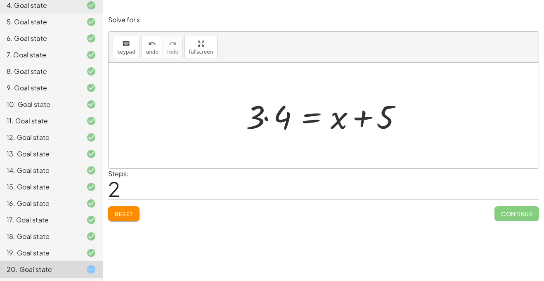
click at [285, 115] on div at bounding box center [327, 116] width 170 height 43
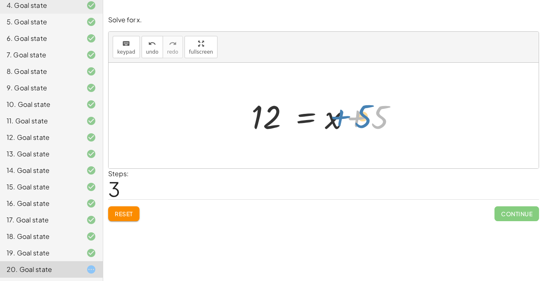
drag, startPoint x: 375, startPoint y: 121, endPoint x: 365, endPoint y: 122, distance: 9.9
click at [365, 122] on div at bounding box center [326, 116] width 159 height 43
drag, startPoint x: 365, startPoint y: 122, endPoint x: 265, endPoint y: 124, distance: 100.8
click at [265, 124] on div at bounding box center [326, 116] width 159 height 43
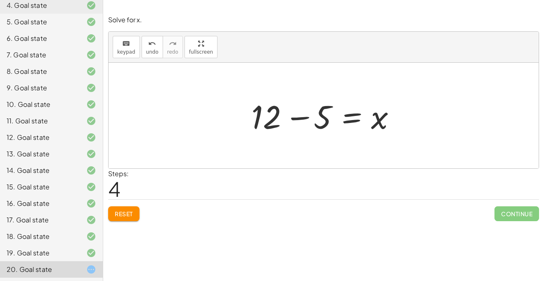
click at [265, 124] on div at bounding box center [326, 116] width 159 height 43
click at [284, 116] on div at bounding box center [326, 116] width 159 height 43
click at [300, 119] on div at bounding box center [326, 116] width 159 height 43
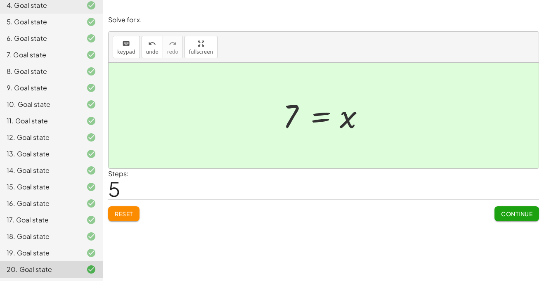
click at [505, 208] on button "Continue" at bounding box center [517, 213] width 45 height 15
